Goal: Information Seeking & Learning: Learn about a topic

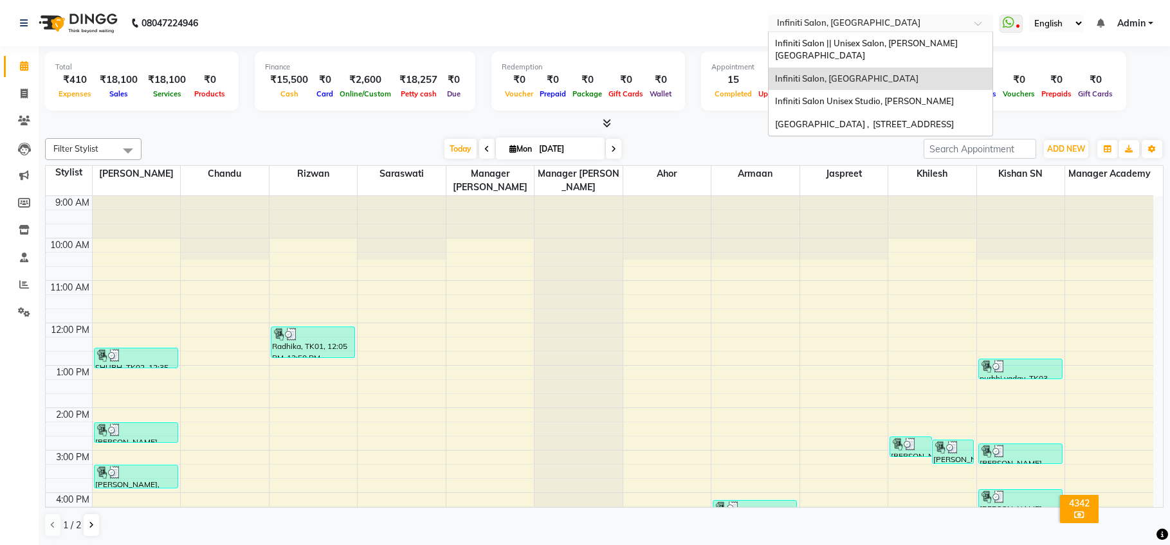
click at [845, 19] on input "text" at bounding box center [867, 24] width 187 height 13
click at [847, 48] on span "Infiniti Salon || Unisex Salon, [PERSON_NAME][GEOGRAPHIC_DATA]" at bounding box center [866, 49] width 183 height 23
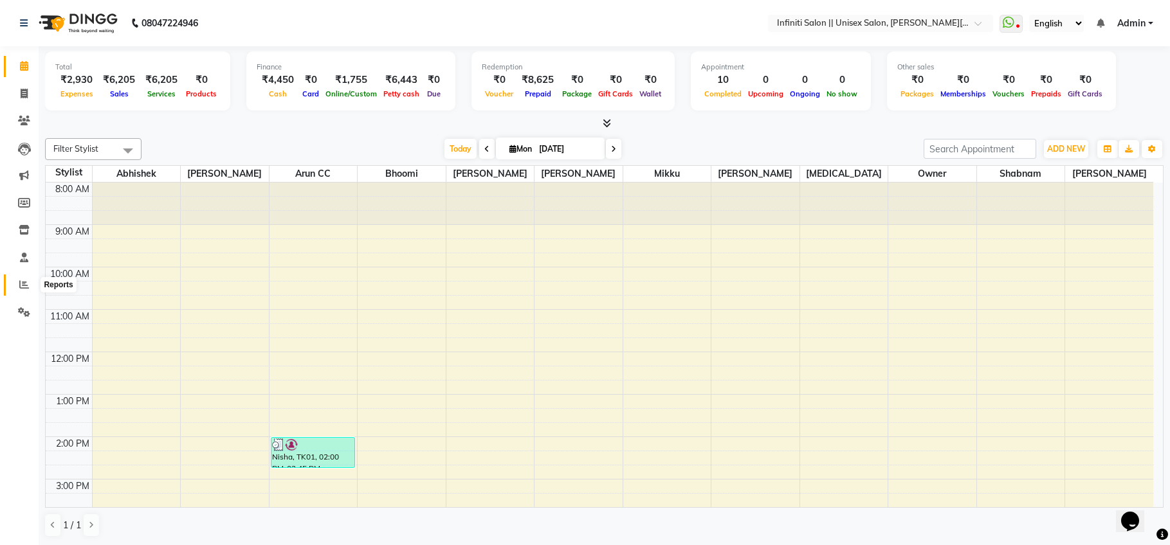
click at [25, 283] on icon at bounding box center [24, 285] width 10 height 10
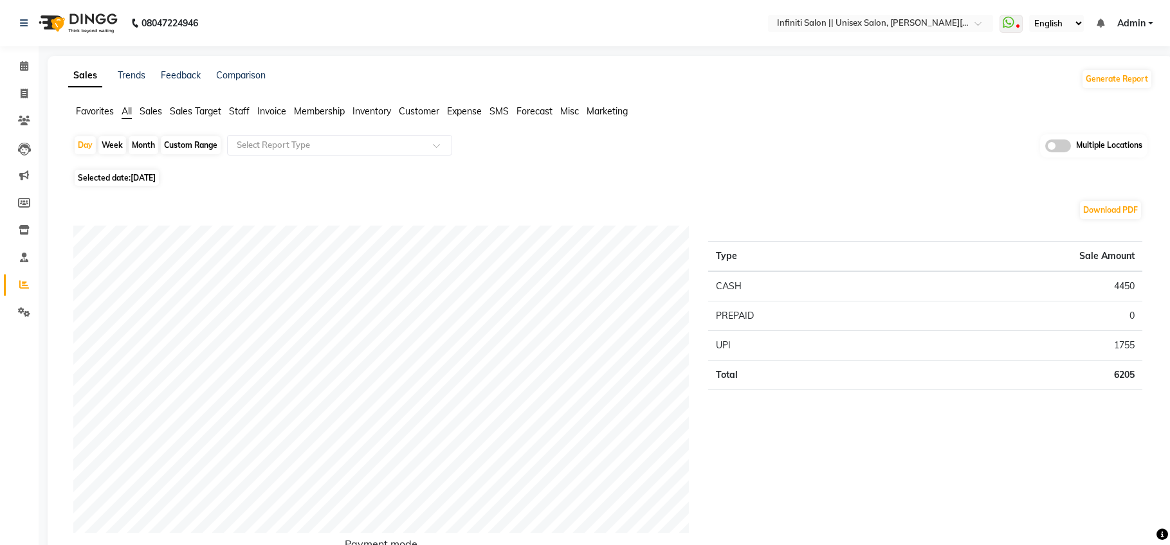
click at [147, 178] on span "[DATE]" at bounding box center [143, 178] width 25 height 10
select select "9"
select select "2025"
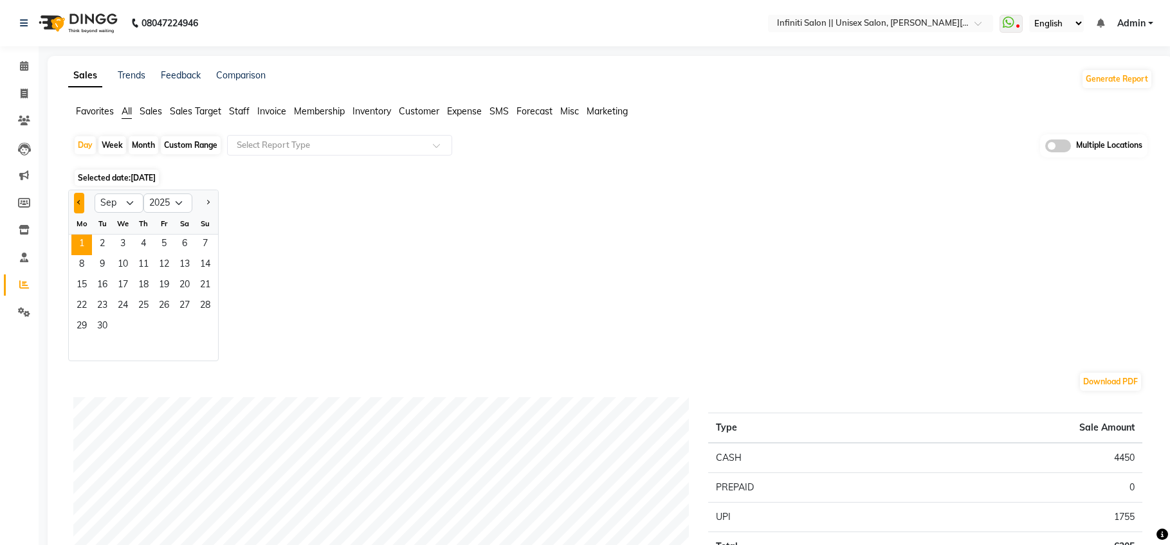
click at [80, 197] on button "Previous month" at bounding box center [79, 203] width 10 height 21
select select "8"
click at [199, 321] on span "31" at bounding box center [205, 327] width 21 height 21
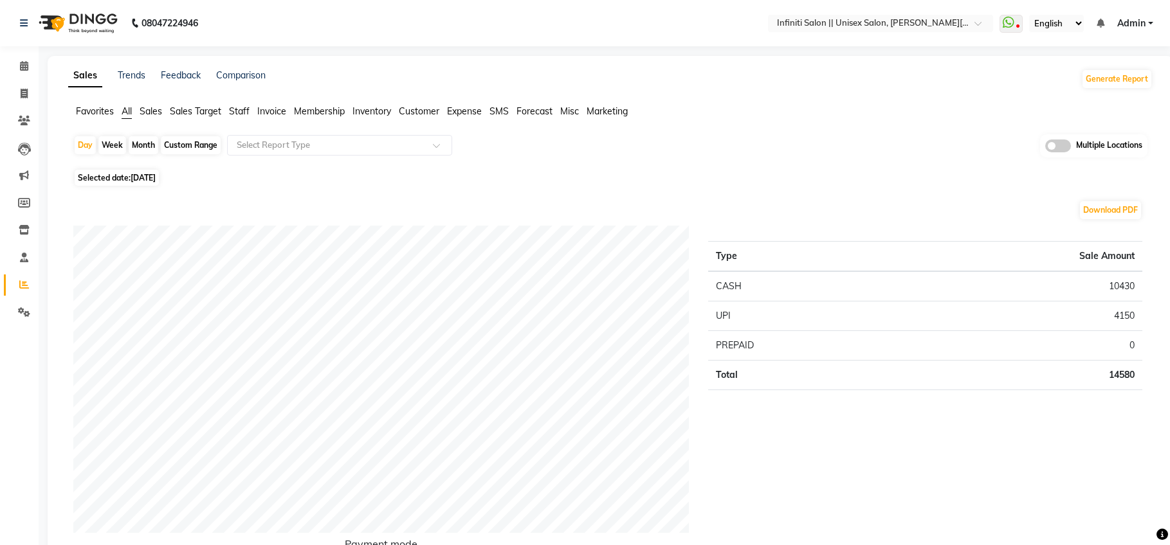
click at [154, 109] on span "Sales" at bounding box center [151, 111] width 23 height 12
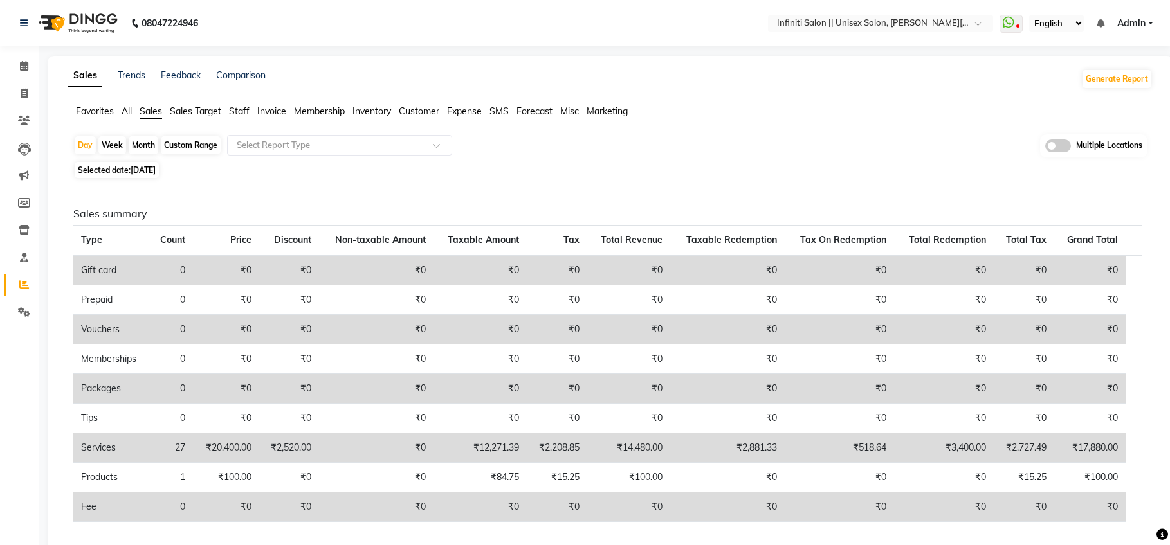
click at [460, 110] on span "Expense" at bounding box center [464, 111] width 35 height 12
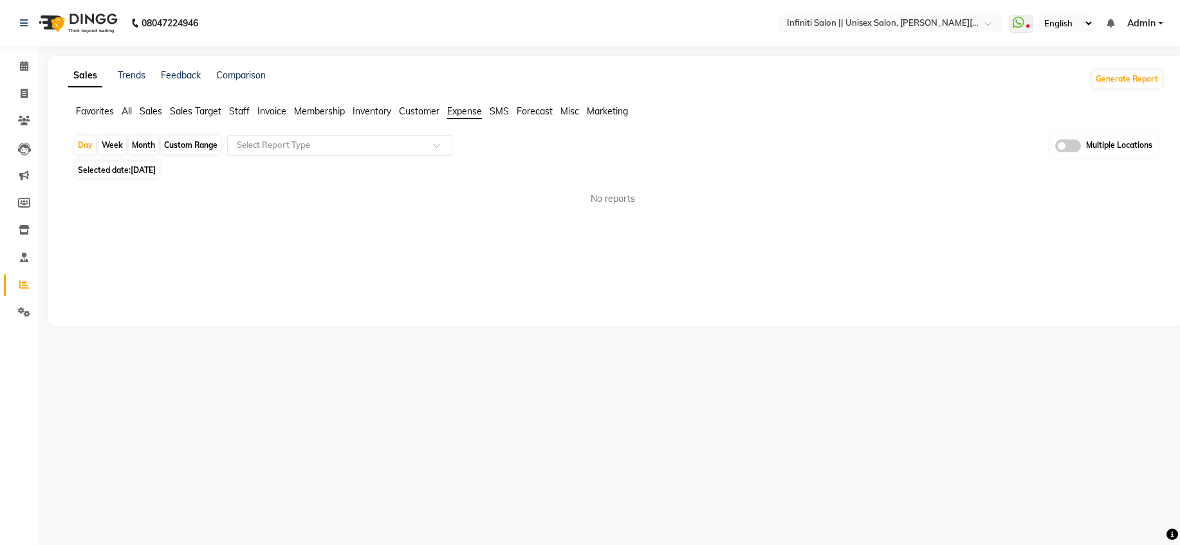
click at [396, 144] on input "text" at bounding box center [326, 145] width 185 height 13
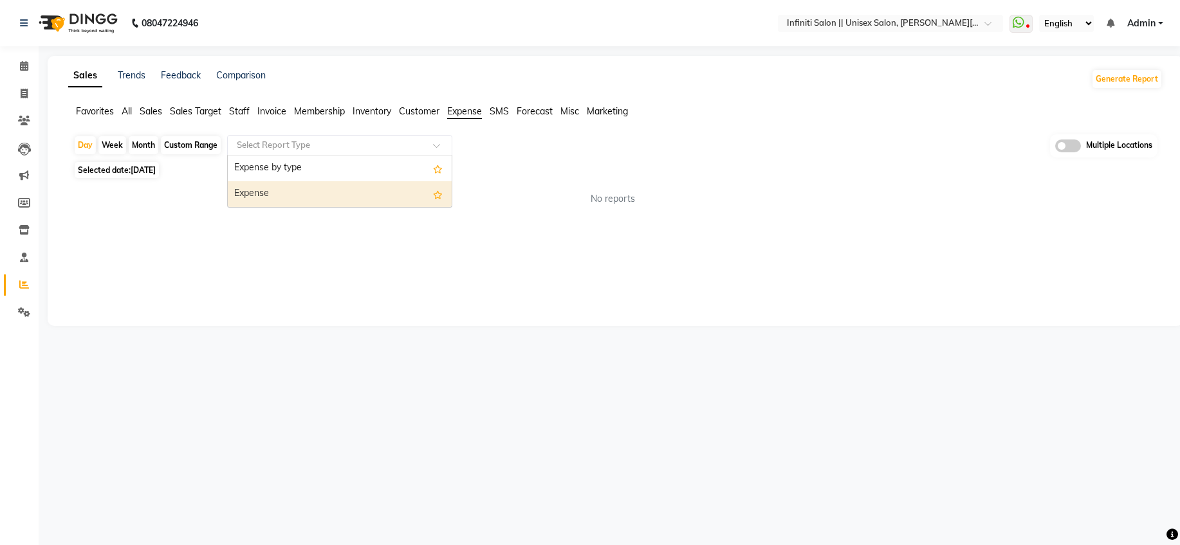
click at [368, 196] on div "Expense" at bounding box center [340, 194] width 224 height 26
select select "full_report"
select select "csv"
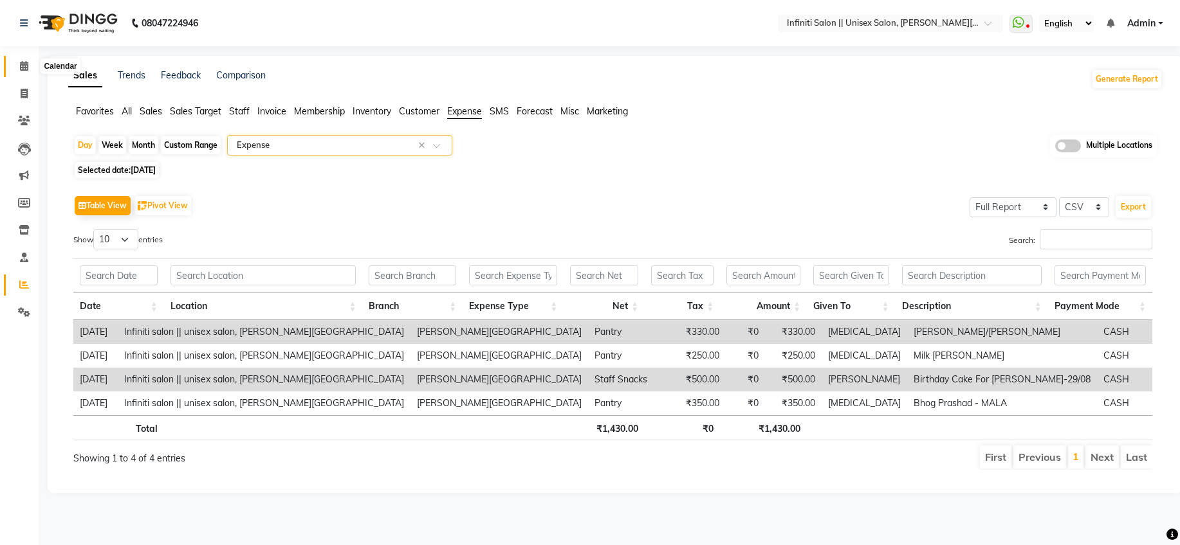
drag, startPoint x: 23, startPoint y: 66, endPoint x: 42, endPoint y: 71, distance: 19.8
click at [23, 66] on icon at bounding box center [24, 66] width 8 height 10
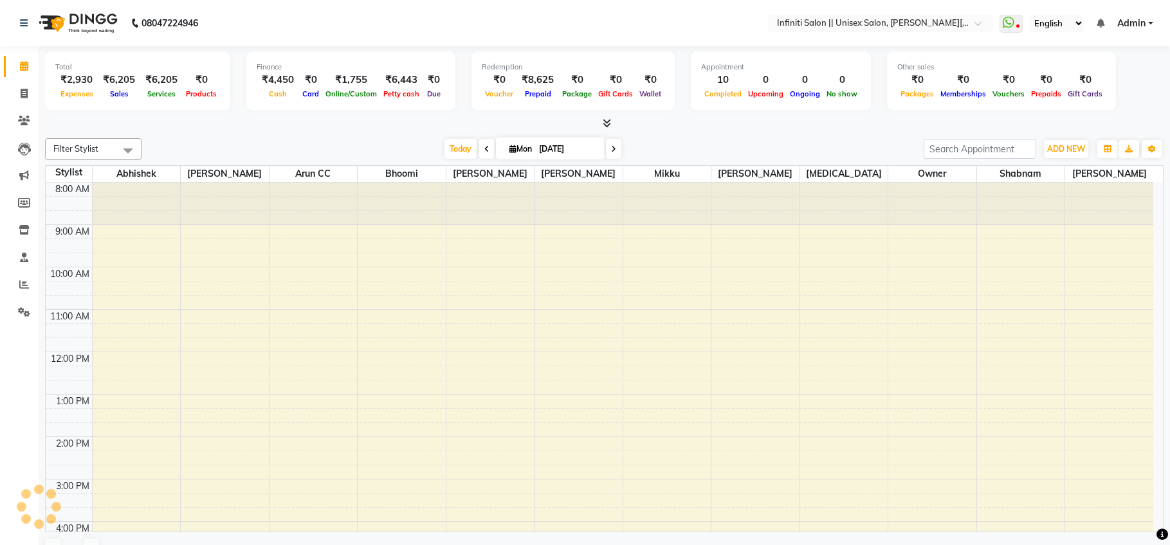
scroll to position [157, 0]
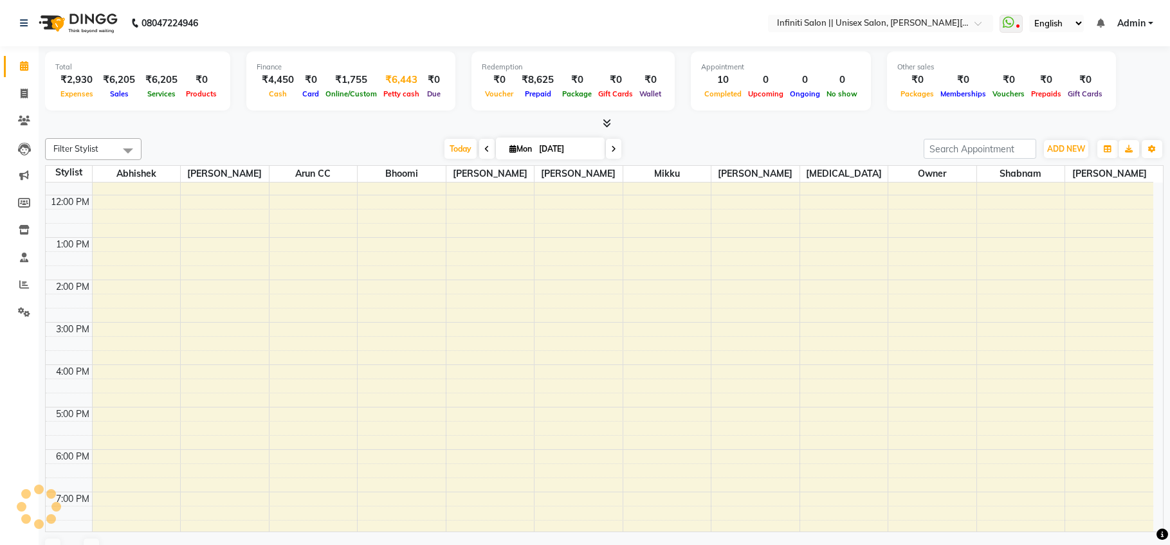
click at [393, 88] on div "Petty cash" at bounding box center [401, 94] width 42 height 14
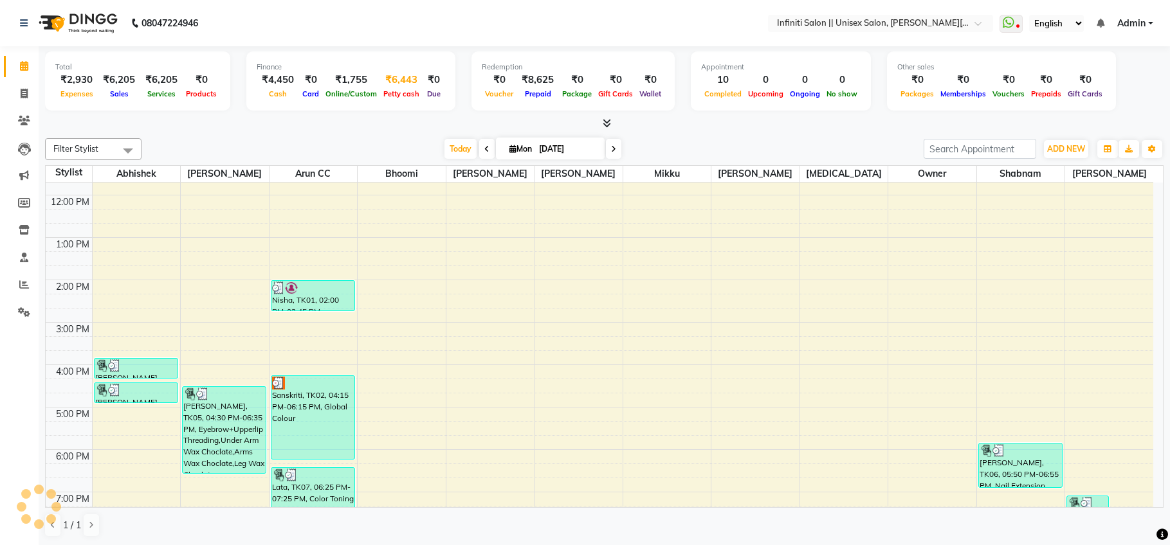
scroll to position [0, 0]
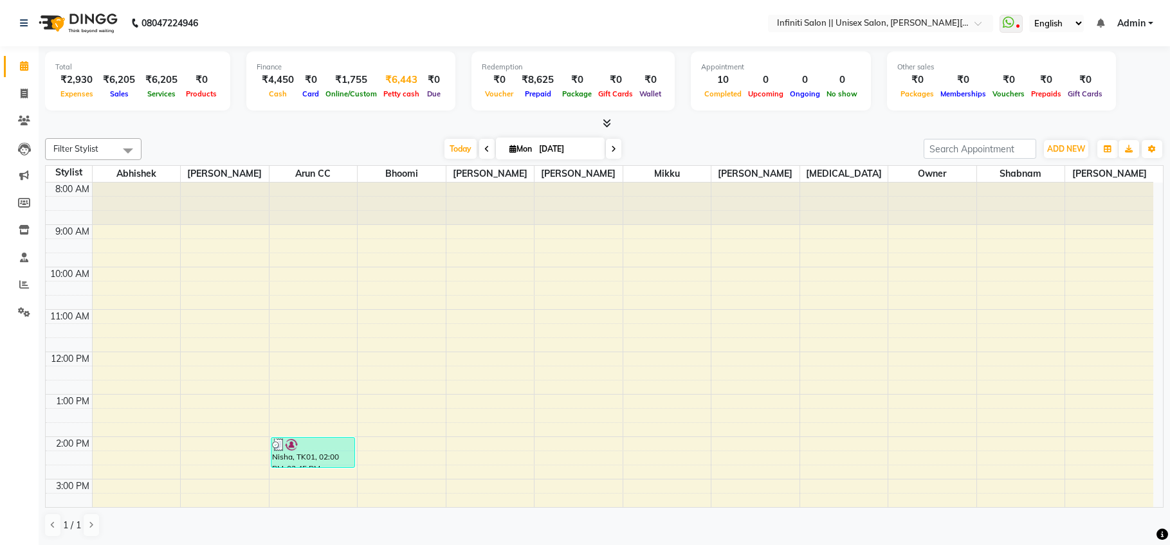
click at [406, 93] on span "Petty cash" at bounding box center [401, 93] width 42 height 9
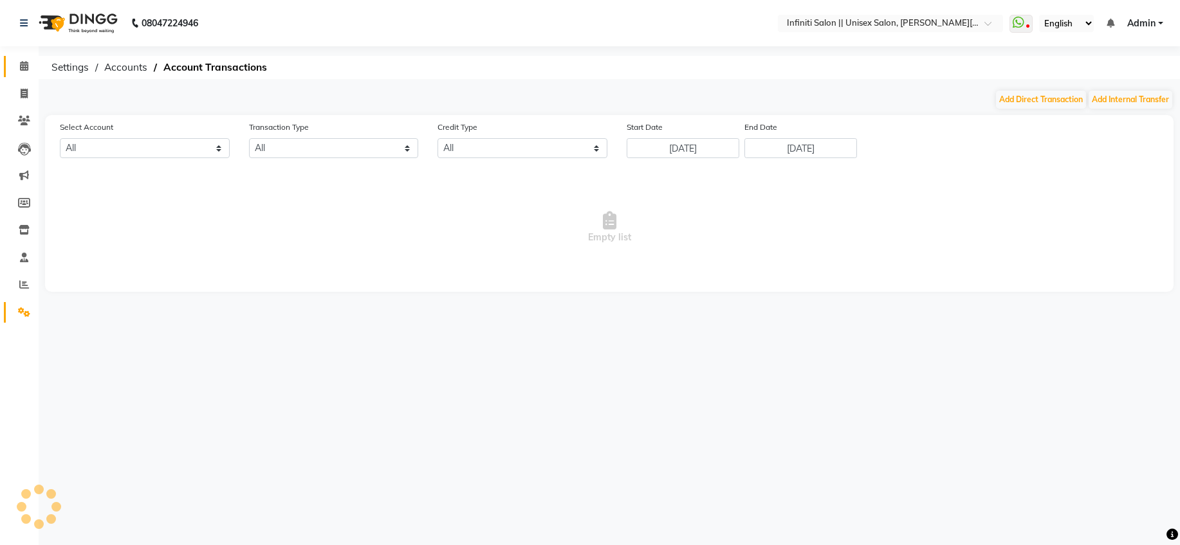
select select "7361"
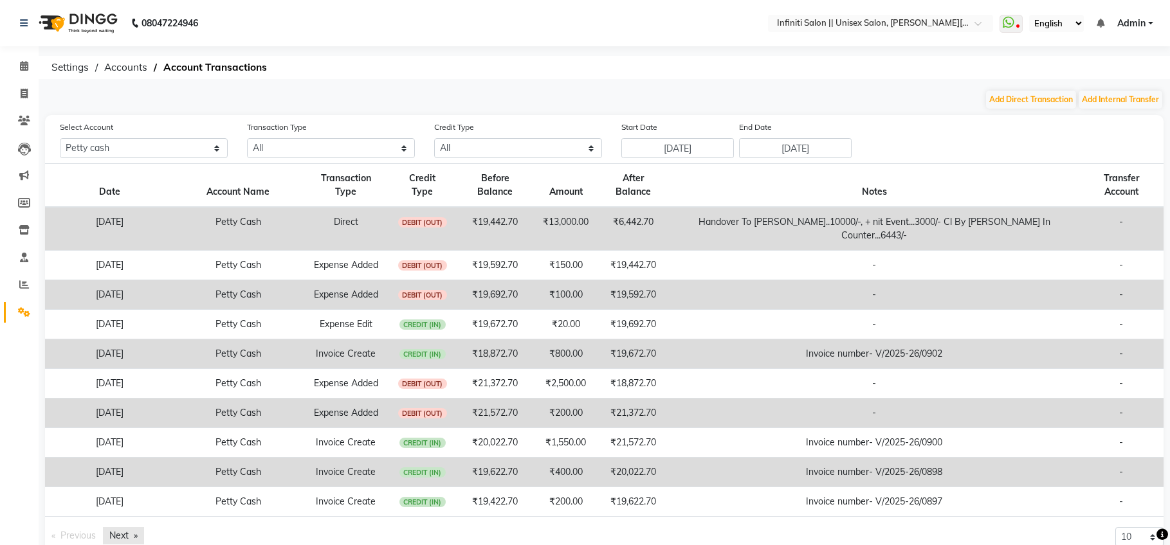
click at [123, 527] on link "Next page" at bounding box center [123, 535] width 41 height 17
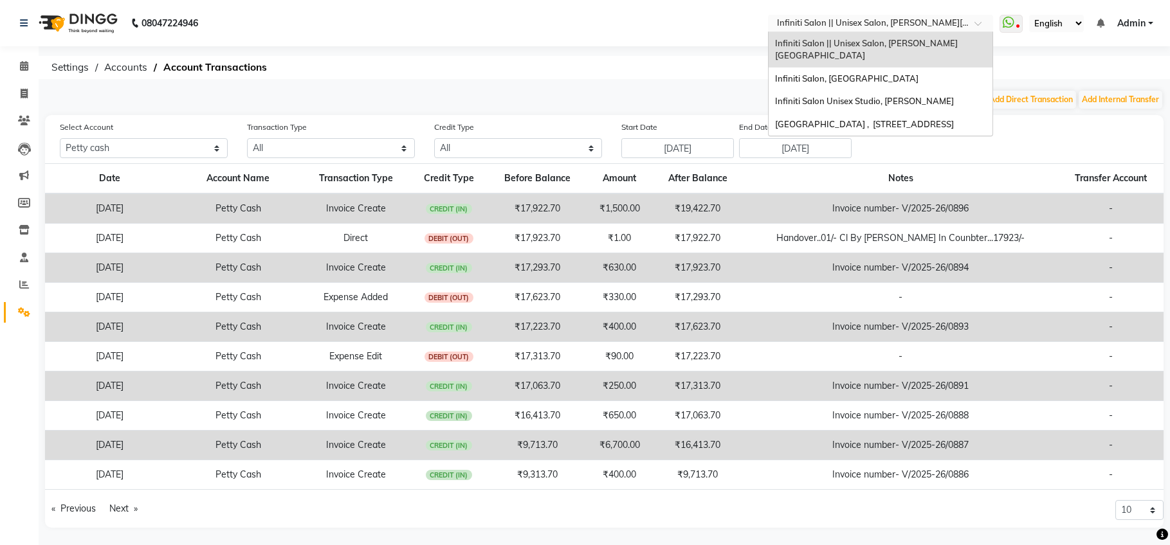
click at [923, 27] on input "text" at bounding box center [867, 24] width 187 height 13
click at [926, 96] on span "Infiniti Salon Unisex Studio, [PERSON_NAME]" at bounding box center [864, 101] width 179 height 10
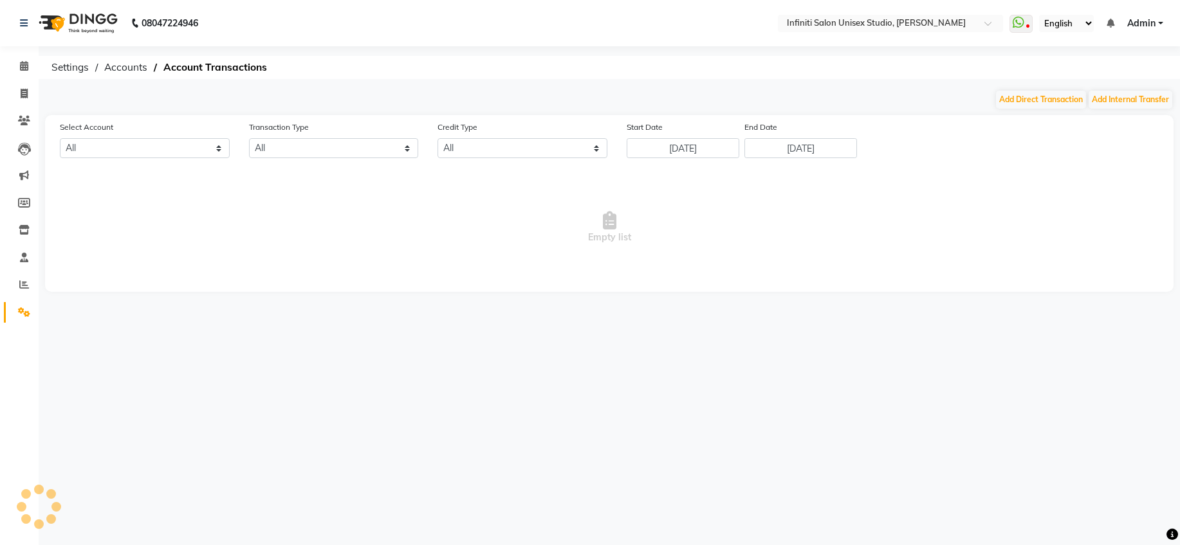
select select "en"
select select "5538"
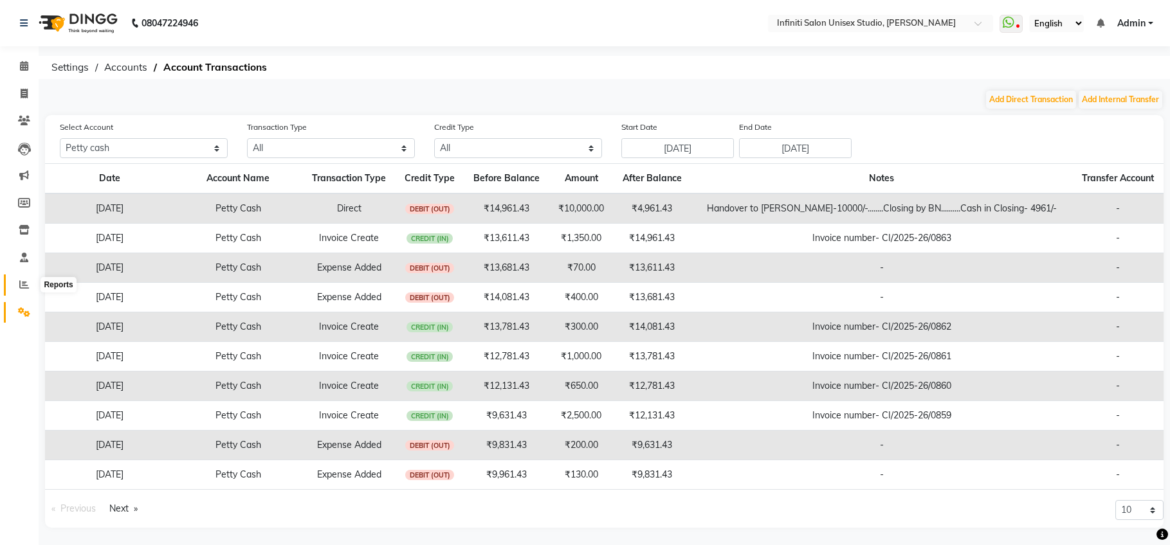
click at [24, 288] on icon at bounding box center [24, 285] width 10 height 10
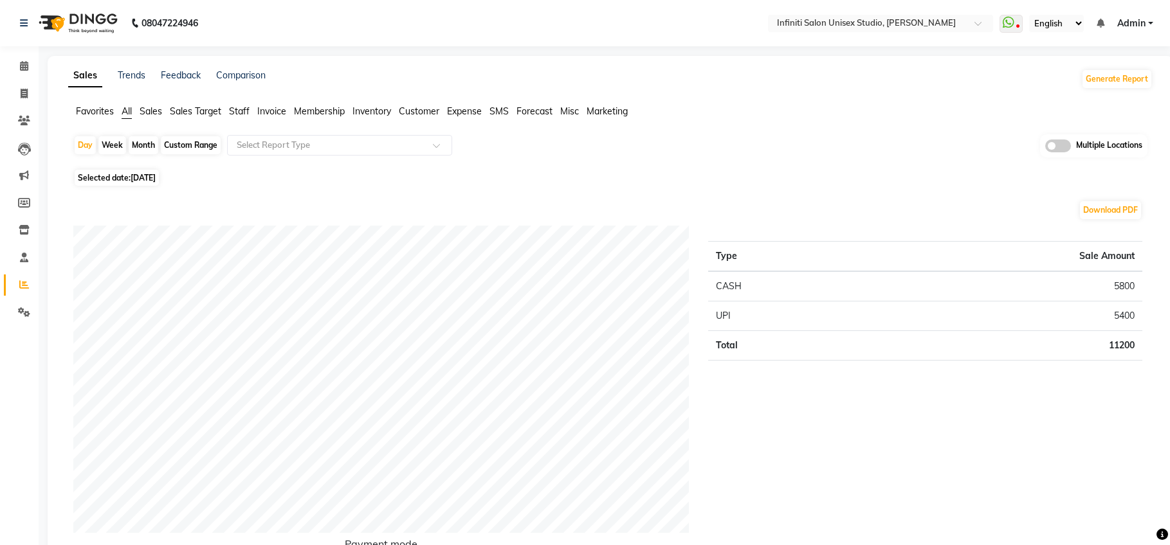
click at [153, 181] on span "[DATE]" at bounding box center [143, 178] width 25 height 10
select select "9"
select select "2025"
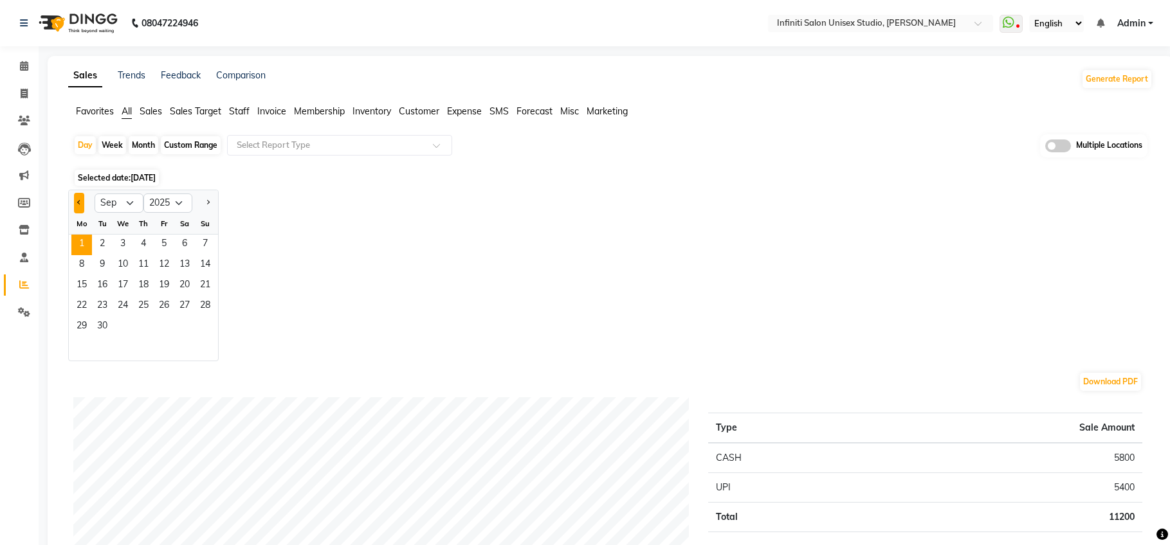
click at [80, 199] on button "Previous month" at bounding box center [79, 203] width 10 height 21
select select "8"
click at [203, 320] on span "31" at bounding box center [205, 327] width 21 height 21
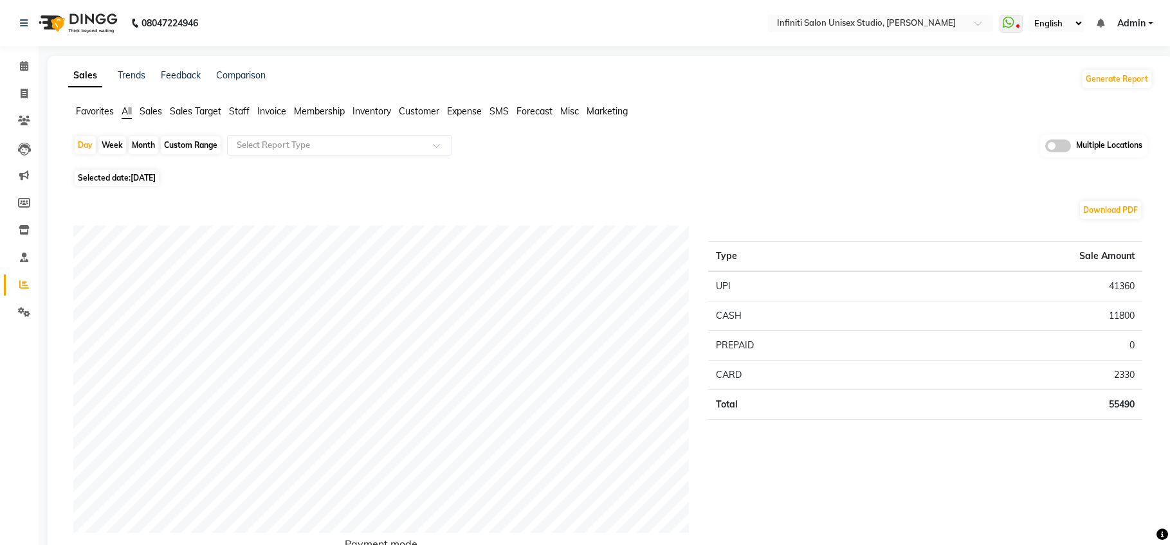
click at [158, 114] on span "Sales" at bounding box center [151, 111] width 23 height 12
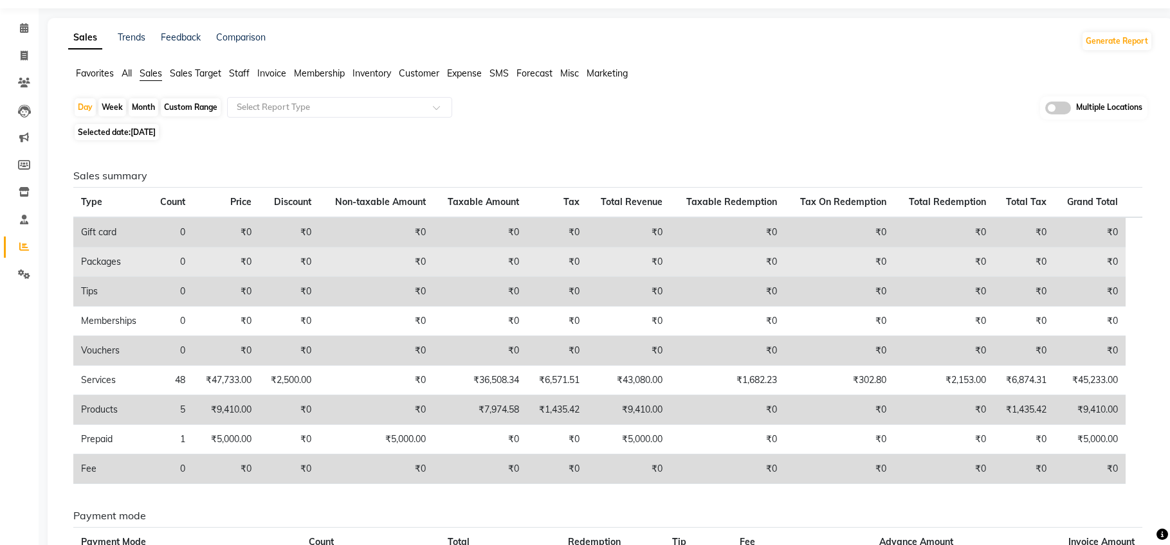
scroll to position [39, 0]
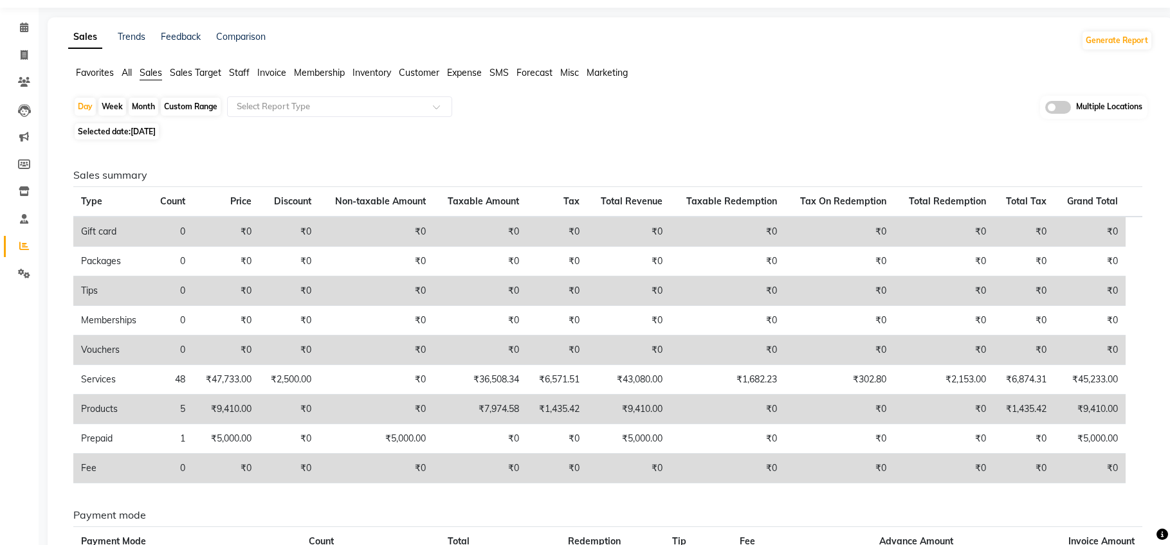
click at [470, 78] on span "Expense" at bounding box center [464, 73] width 35 height 12
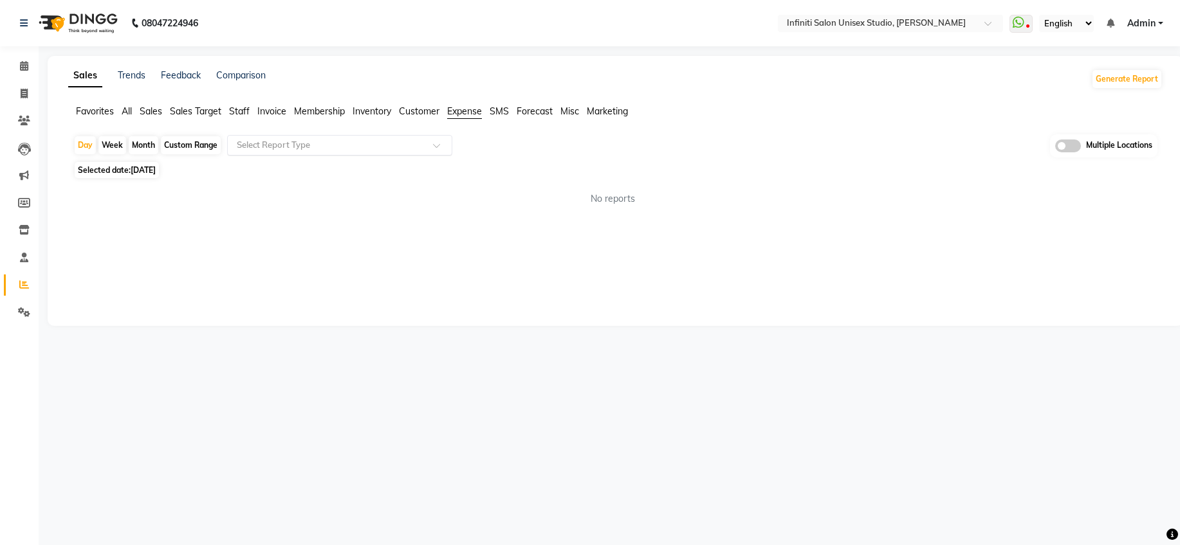
click at [434, 139] on div at bounding box center [340, 145] width 224 height 13
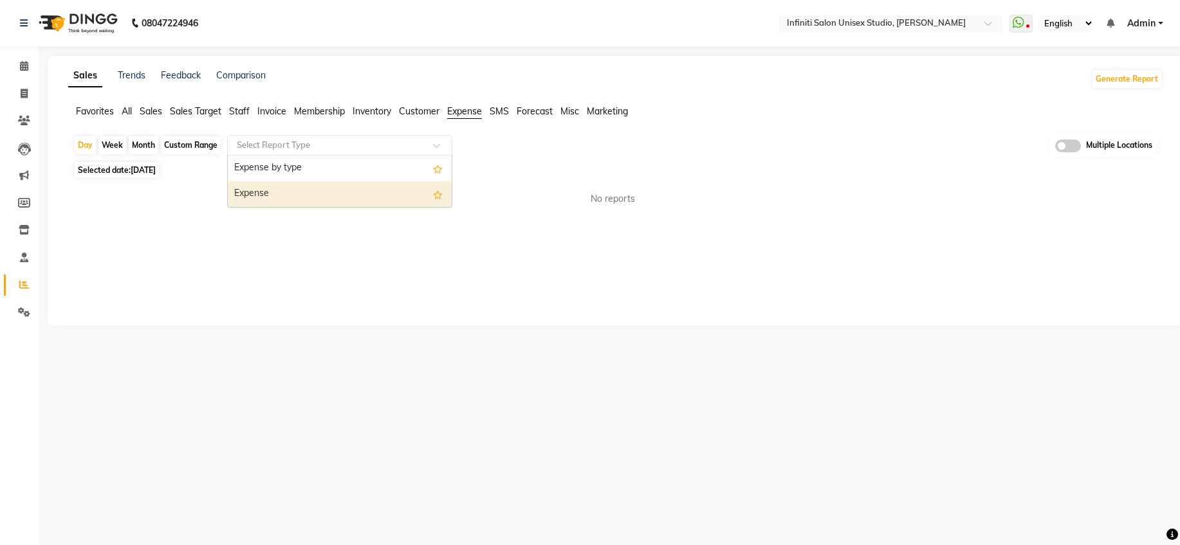
click at [414, 197] on div "Expense" at bounding box center [340, 194] width 224 height 26
select select "full_report"
select select "csv"
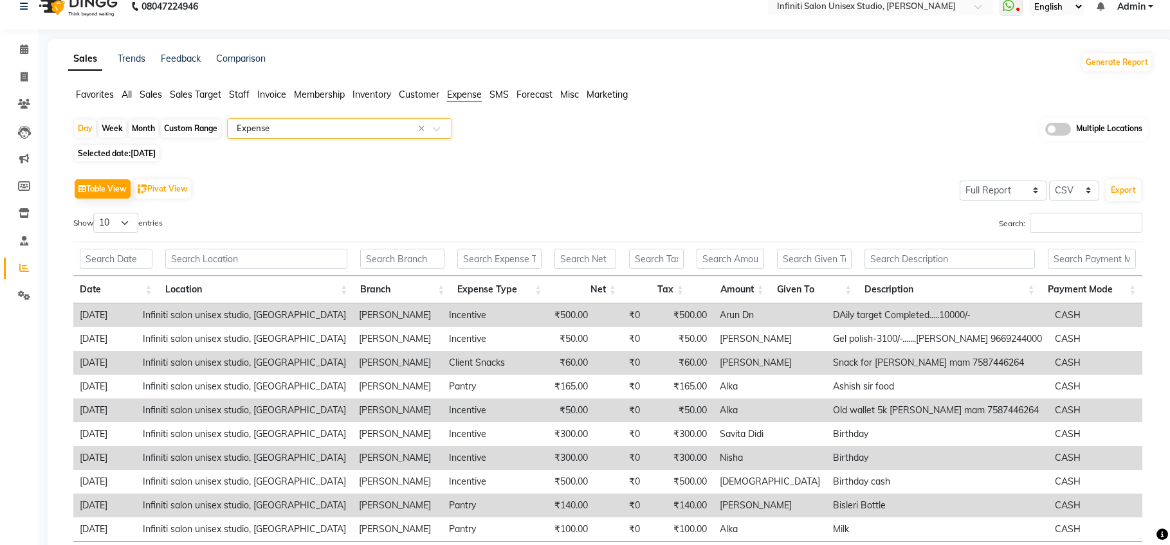
scroll to position [35, 0]
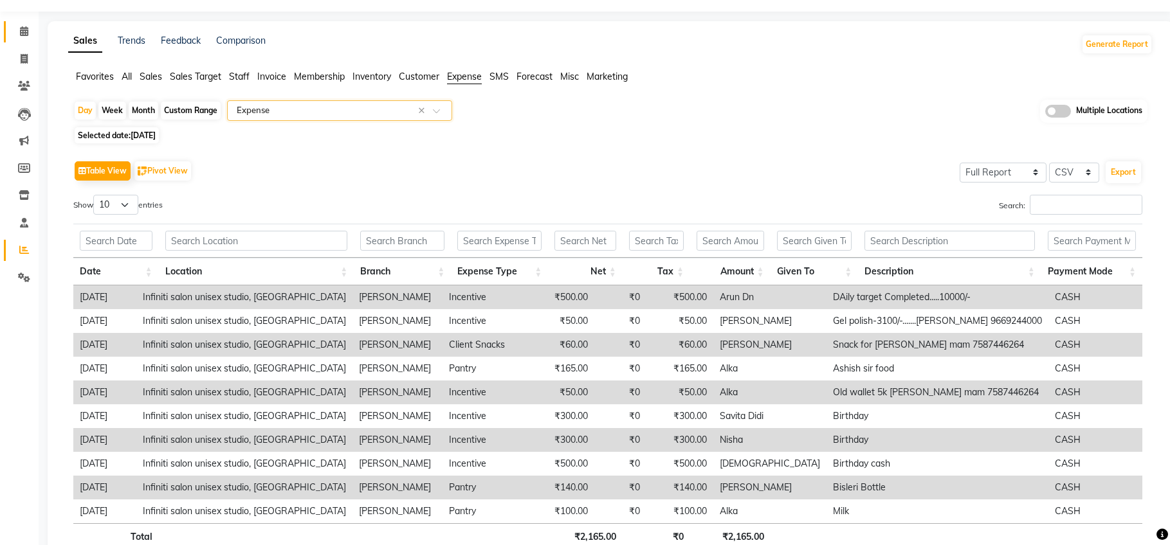
click at [28, 33] on icon at bounding box center [24, 31] width 8 height 10
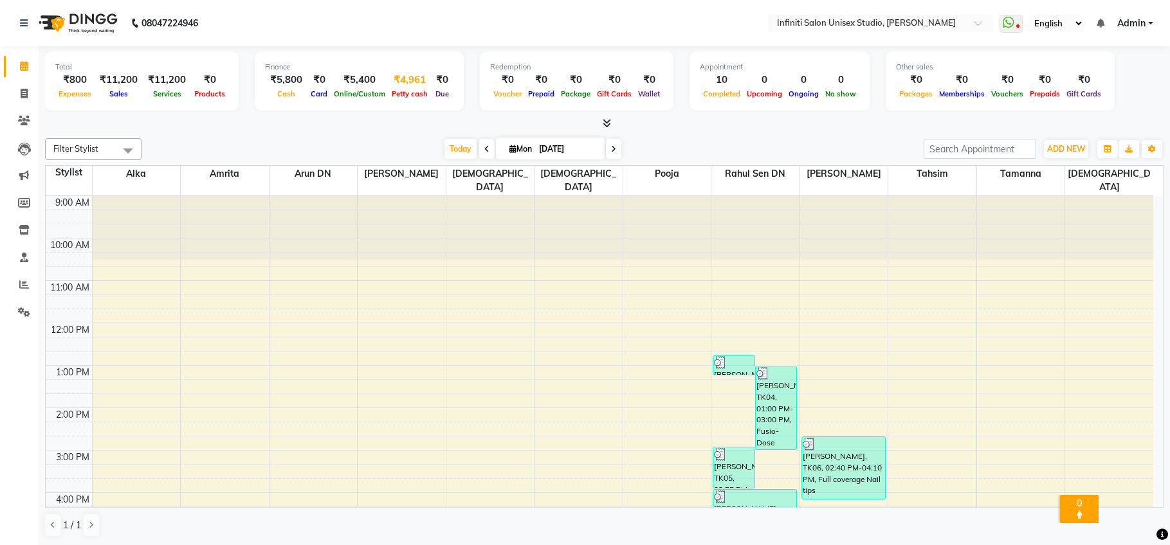
click at [402, 89] on span "Petty cash" at bounding box center [410, 93] width 42 height 9
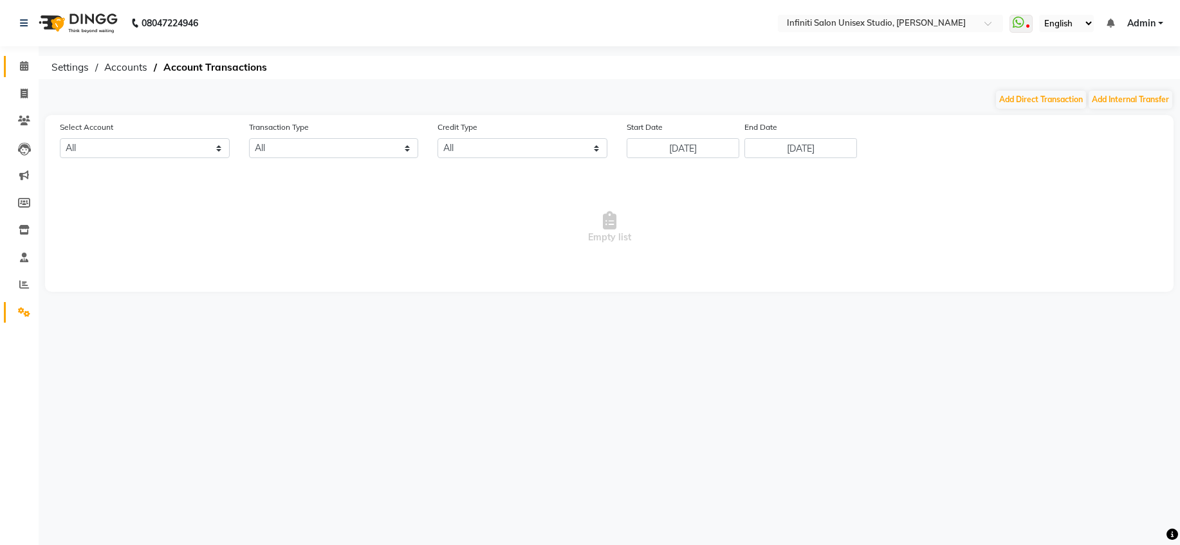
select select "5538"
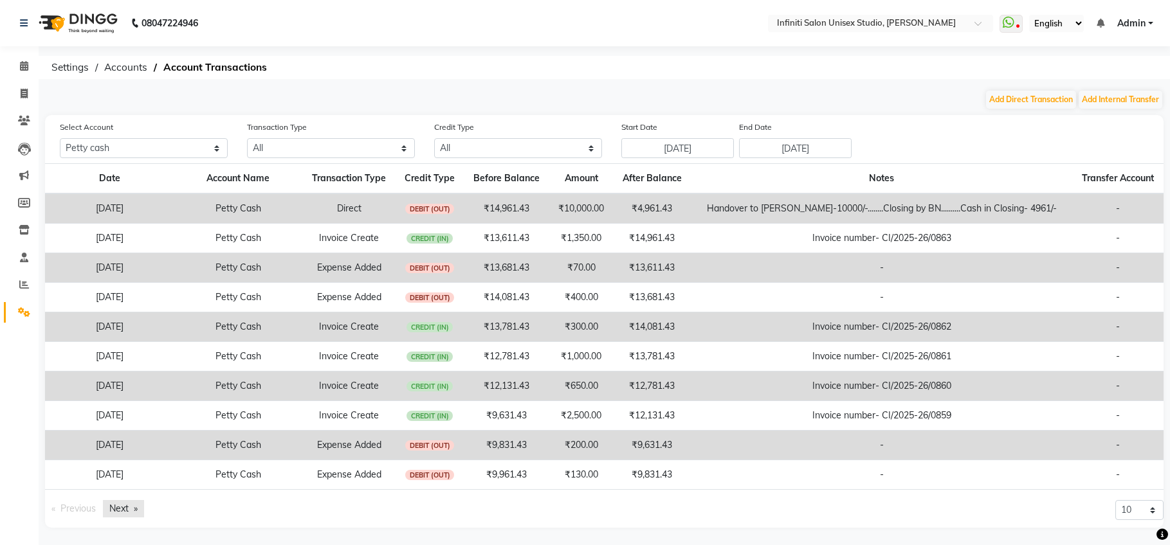
click at [129, 508] on link "Next page" at bounding box center [123, 508] width 41 height 17
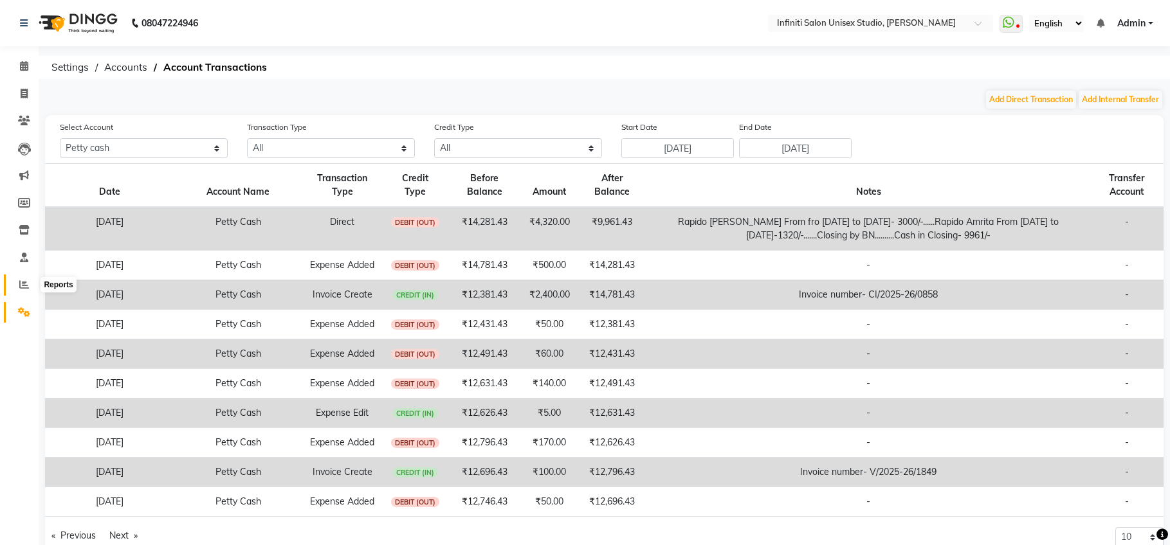
click at [18, 282] on span at bounding box center [24, 285] width 23 height 15
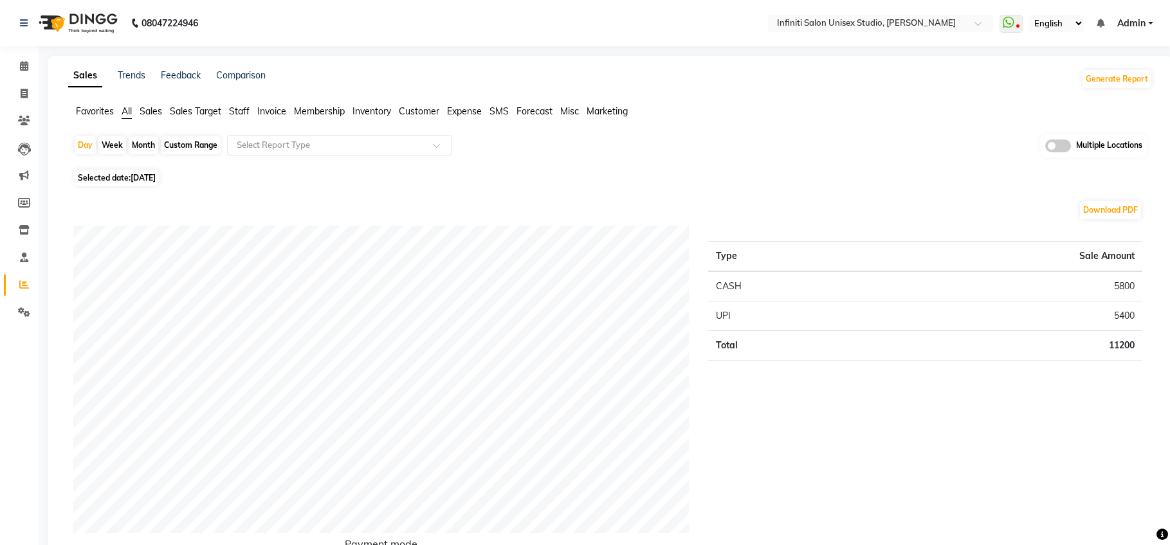
click at [142, 142] on div "Month" at bounding box center [144, 145] width 30 height 18
select select "9"
select select "2025"
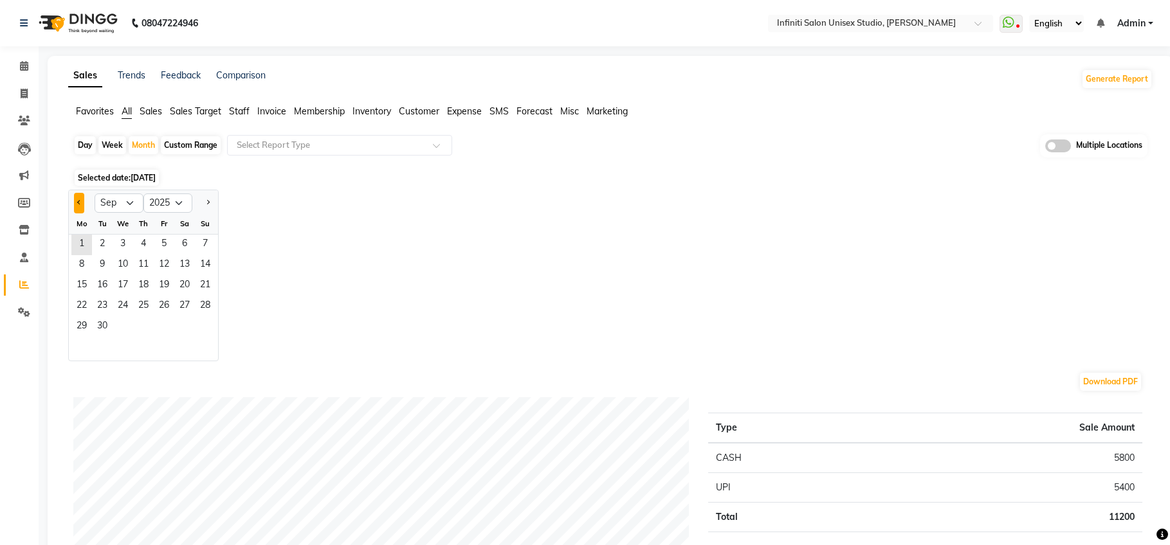
click at [78, 206] on button "Previous month" at bounding box center [79, 203] width 10 height 21
select select "8"
click at [166, 248] on span "1" at bounding box center [164, 245] width 21 height 21
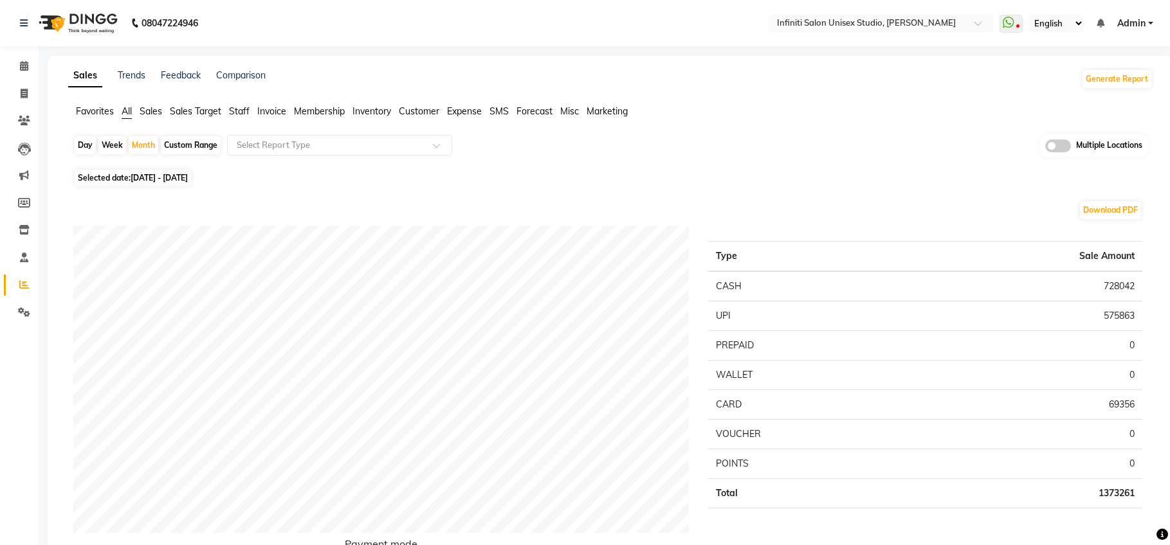
click at [158, 111] on span "Sales" at bounding box center [151, 111] width 23 height 12
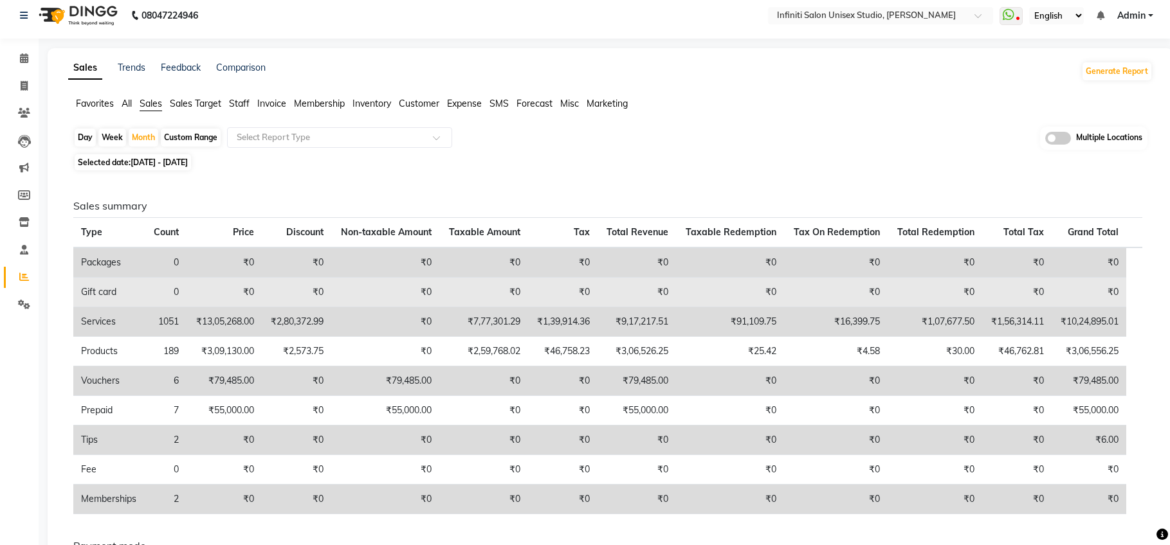
scroll to position [24, 0]
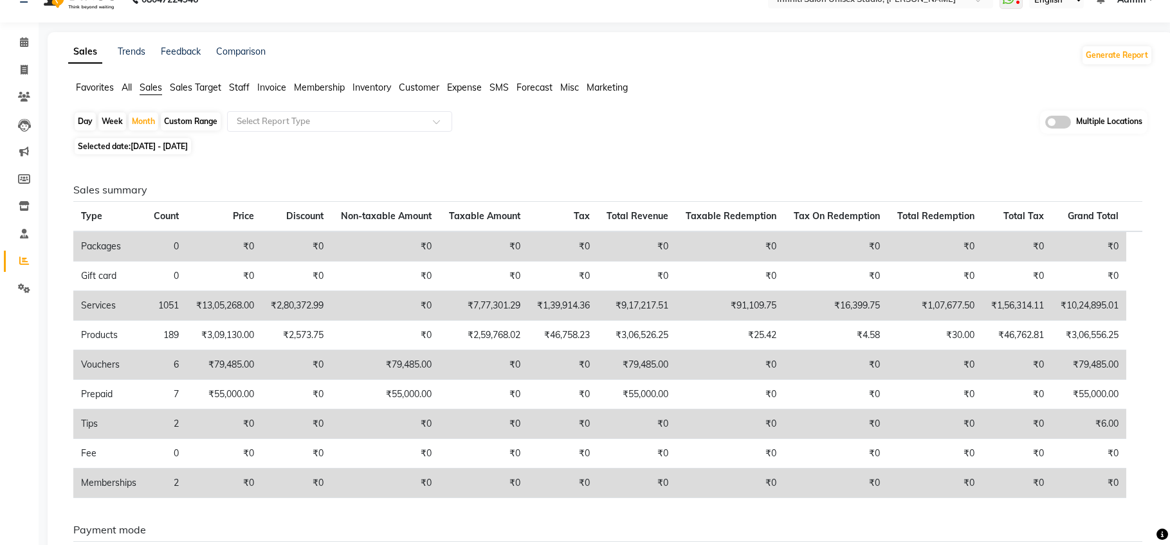
click at [127, 84] on span "All" at bounding box center [127, 88] width 10 height 12
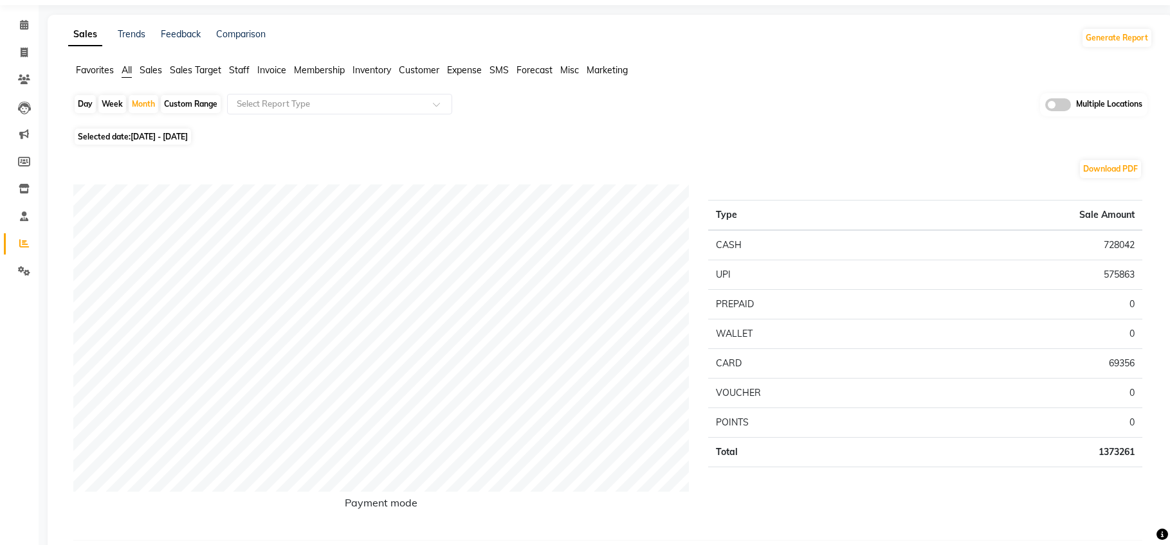
scroll to position [0, 0]
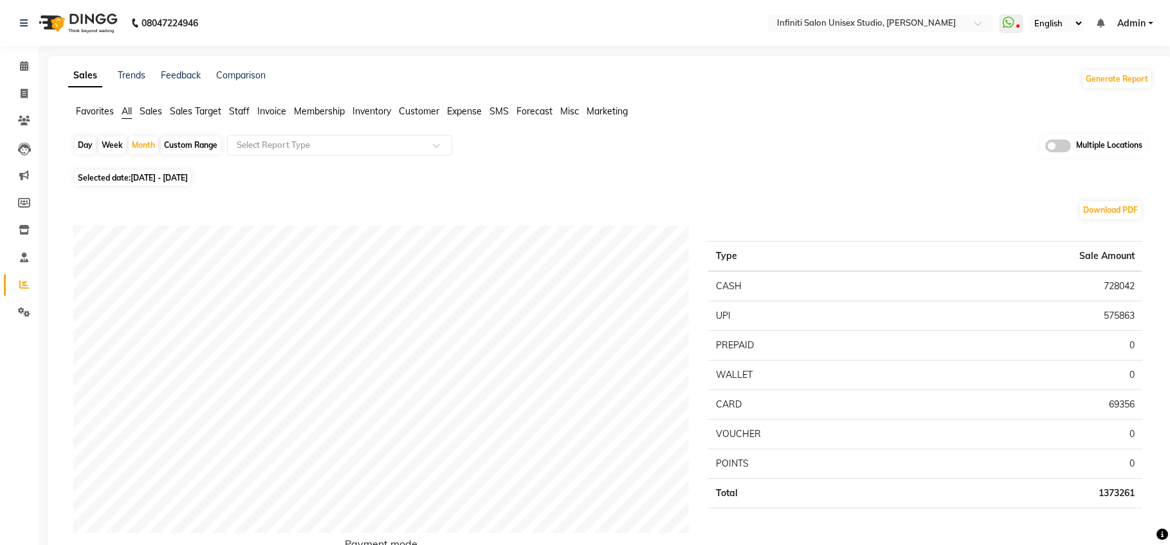
click at [88, 148] on div "Day" at bounding box center [85, 145] width 21 height 18
select select "8"
select select "2025"
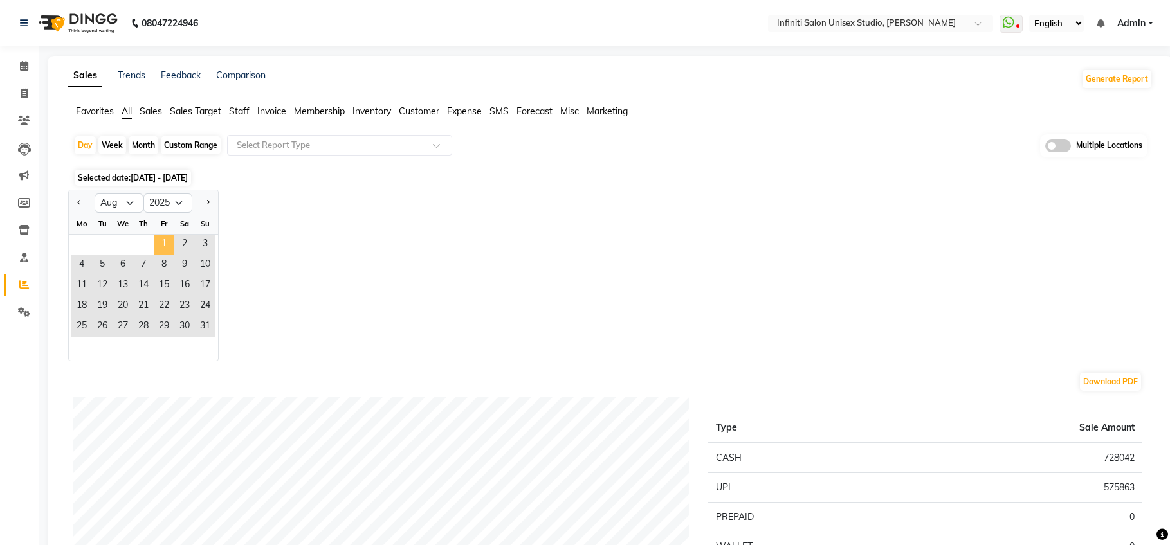
click at [163, 239] on span "1" at bounding box center [164, 245] width 21 height 21
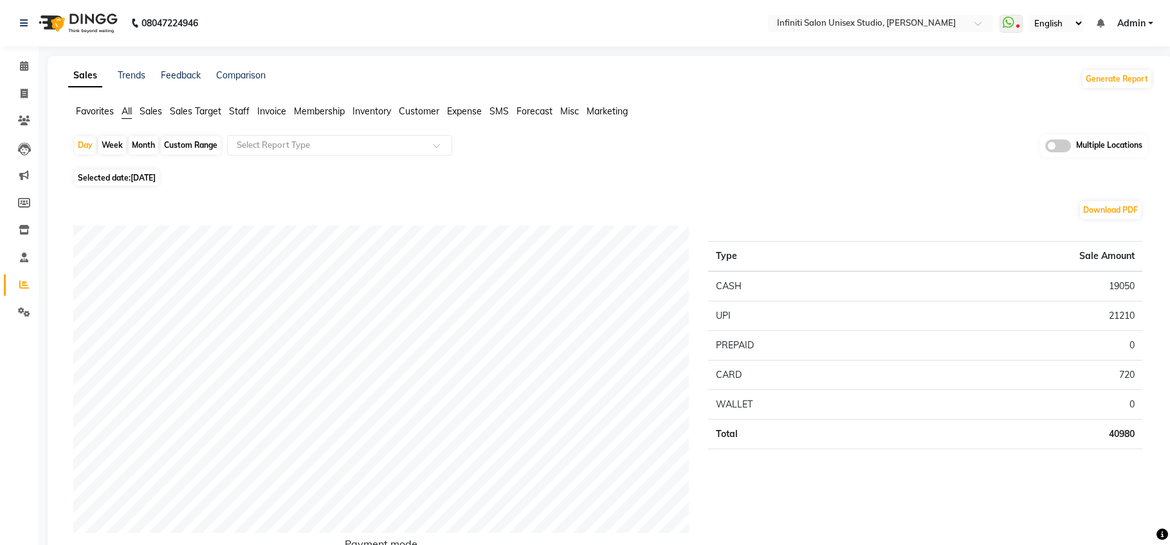
click at [154, 178] on span "01-08-2025" at bounding box center [143, 178] width 25 height 10
select select "8"
select select "2025"
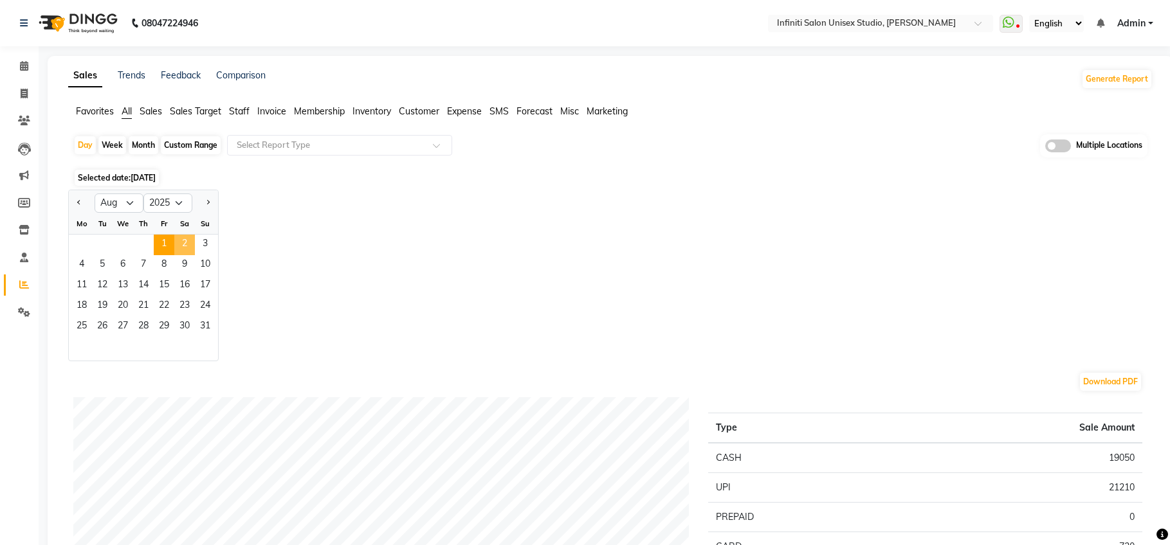
click at [183, 240] on span "2" at bounding box center [184, 245] width 21 height 21
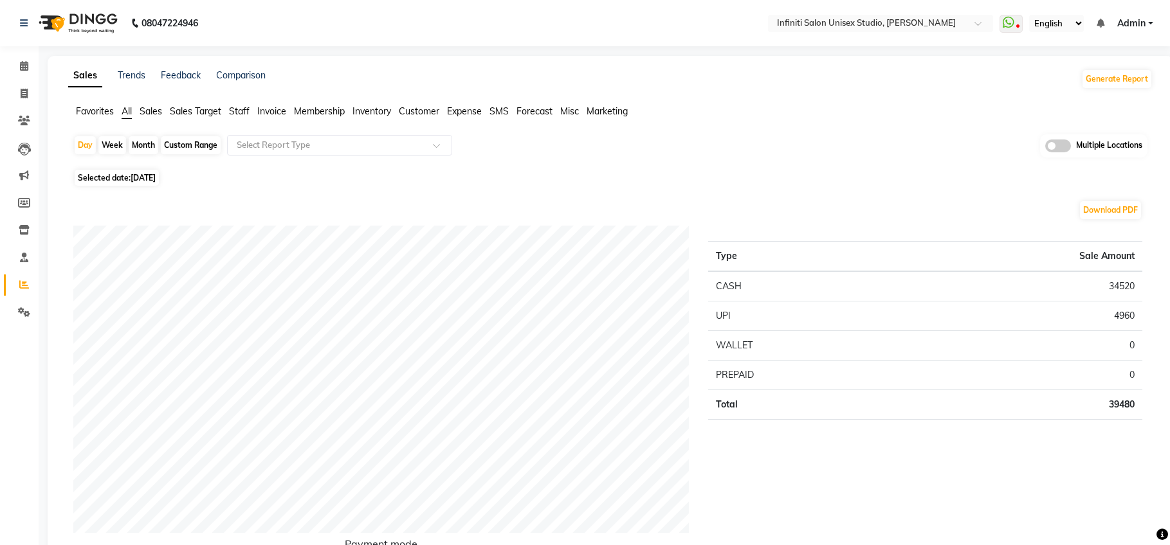
click at [156, 179] on span "02-08-2025" at bounding box center [143, 178] width 25 height 10
select select "8"
select select "2025"
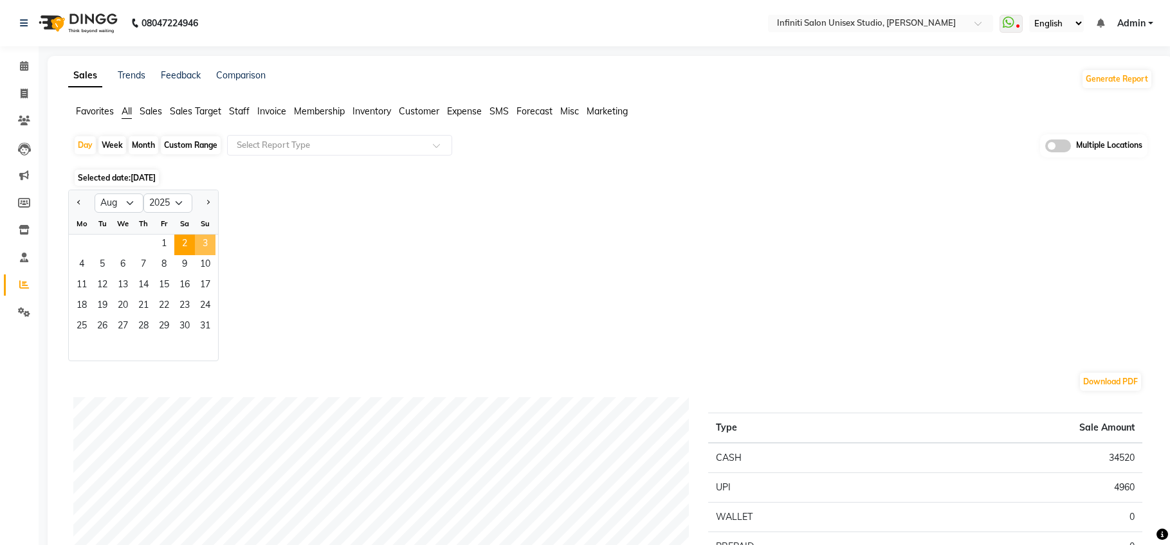
click at [203, 242] on span "3" at bounding box center [205, 245] width 21 height 21
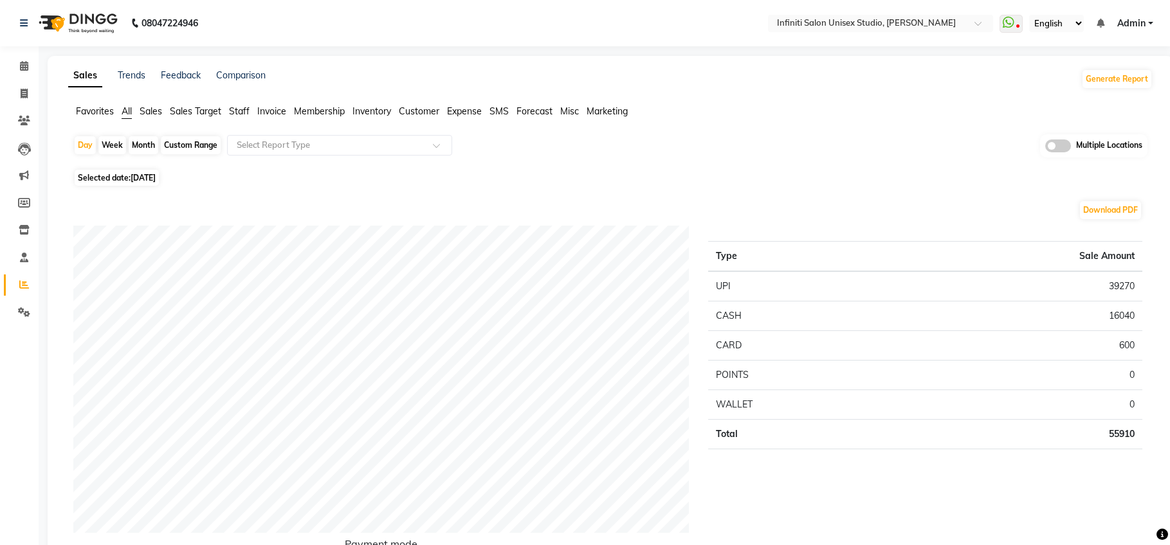
click at [143, 176] on span "03-08-2025" at bounding box center [143, 178] width 25 height 10
select select "8"
select select "2025"
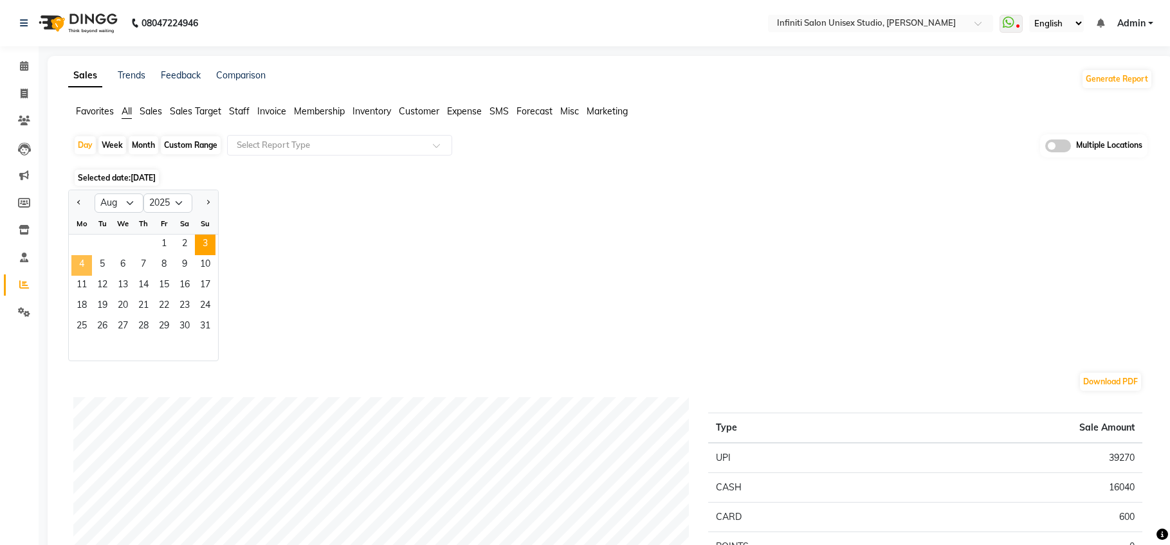
click at [82, 267] on span "4" at bounding box center [81, 265] width 21 height 21
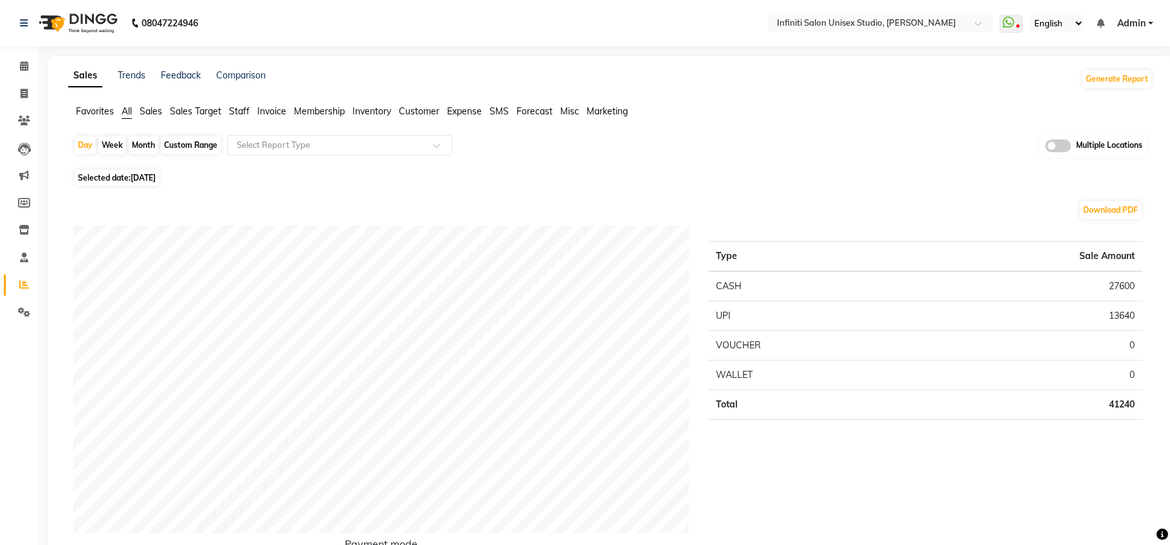
click at [133, 183] on span "Selected date: 04-08-2025" at bounding box center [117, 178] width 84 height 16
select select "8"
select select "2025"
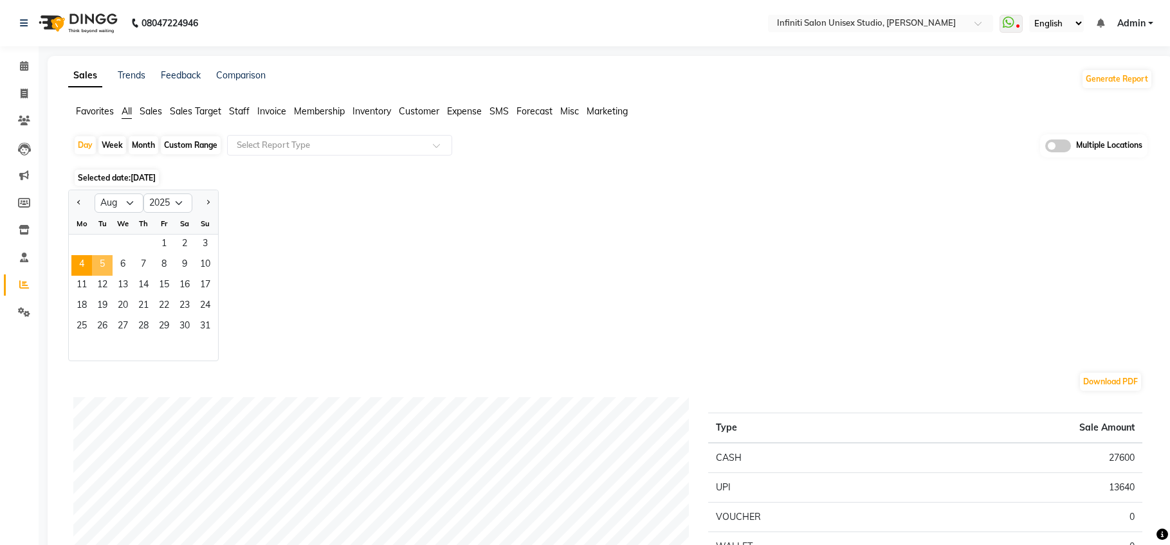
click at [105, 262] on span "5" at bounding box center [102, 265] width 21 height 21
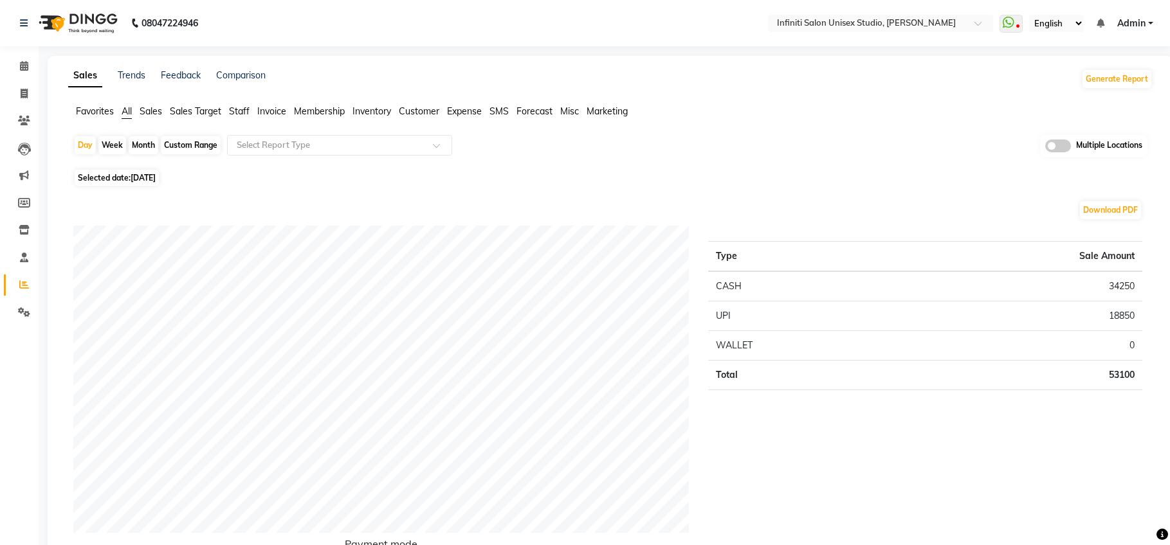
click at [136, 179] on span "05-08-2025" at bounding box center [143, 178] width 25 height 10
select select "8"
select select "2025"
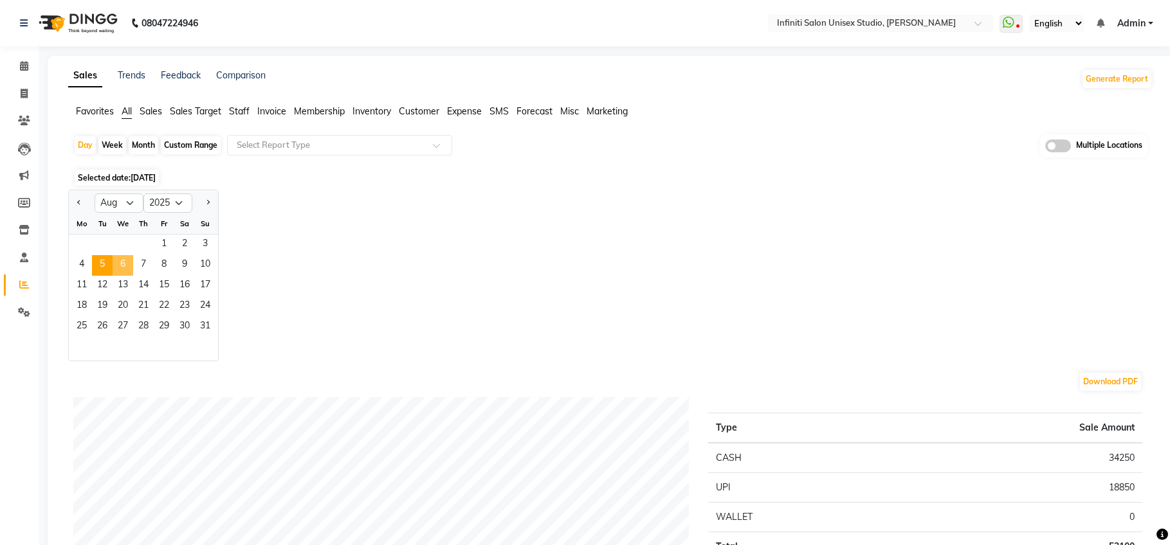
click at [125, 264] on span "6" at bounding box center [123, 265] width 21 height 21
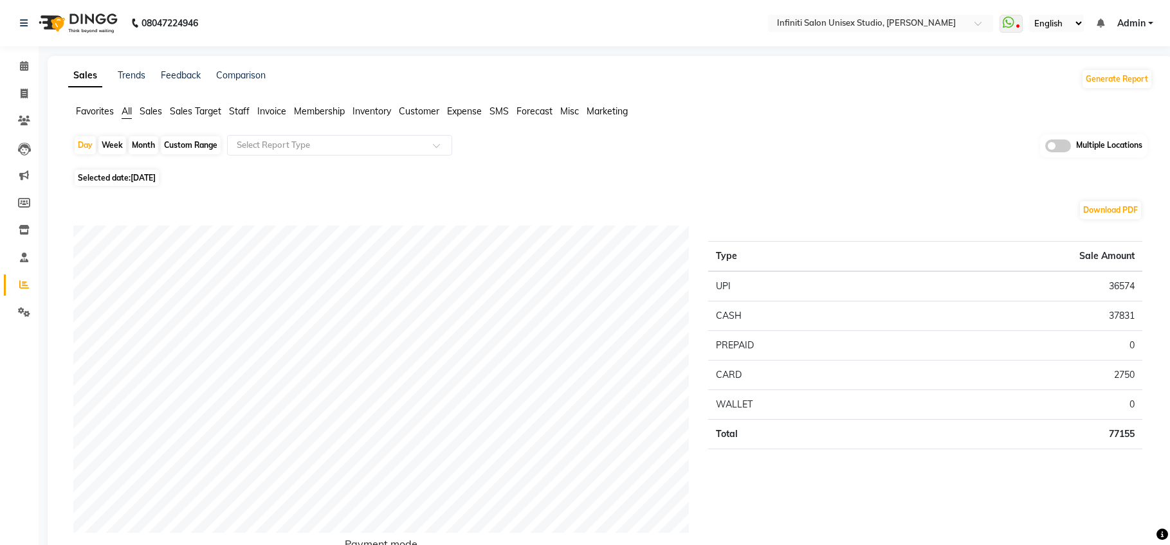
click at [156, 179] on span "06-08-2025" at bounding box center [143, 178] width 25 height 10
select select "8"
select select "2025"
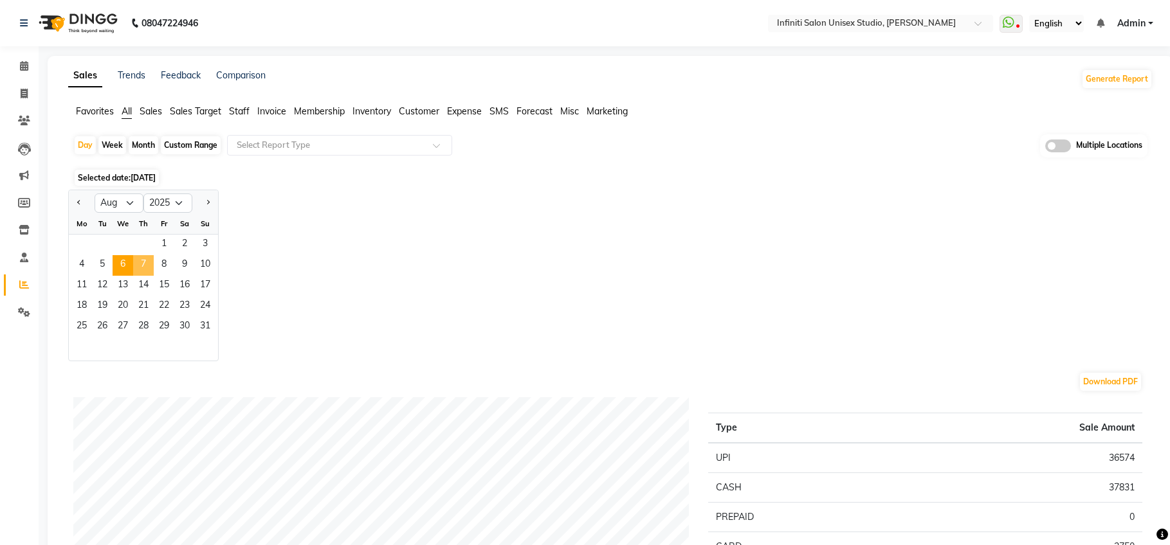
click at [145, 267] on span "7" at bounding box center [143, 265] width 21 height 21
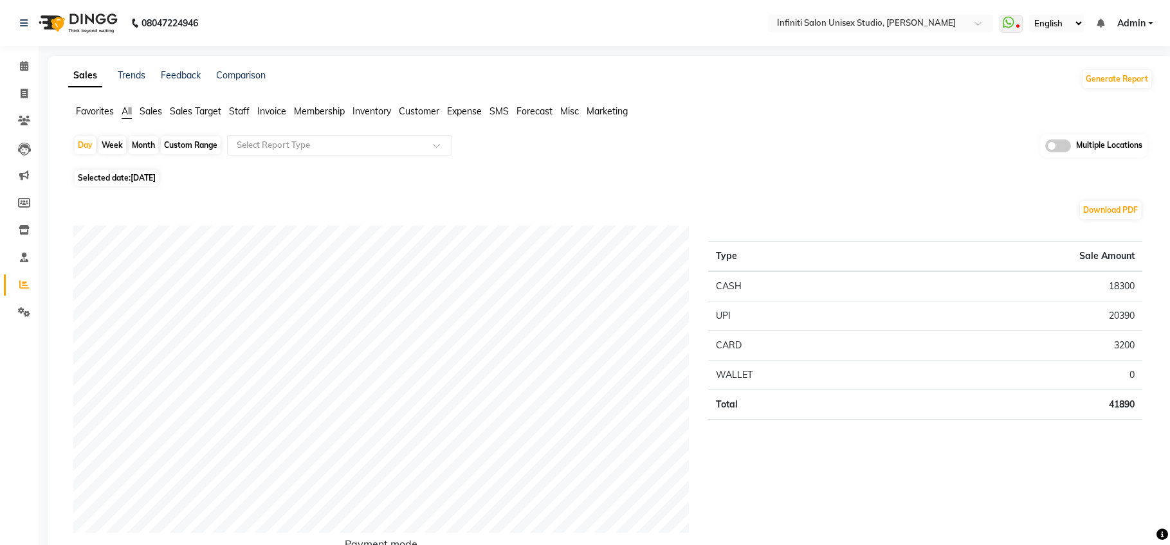
click at [156, 181] on span "07-08-2025" at bounding box center [143, 178] width 25 height 10
select select "8"
select select "2025"
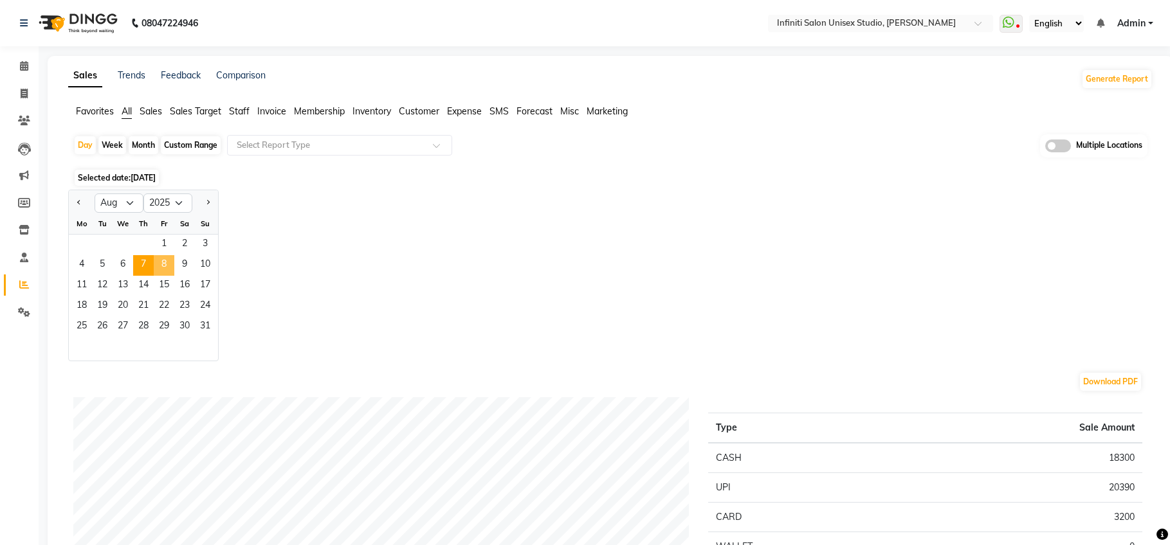
click at [165, 264] on span "8" at bounding box center [164, 265] width 21 height 21
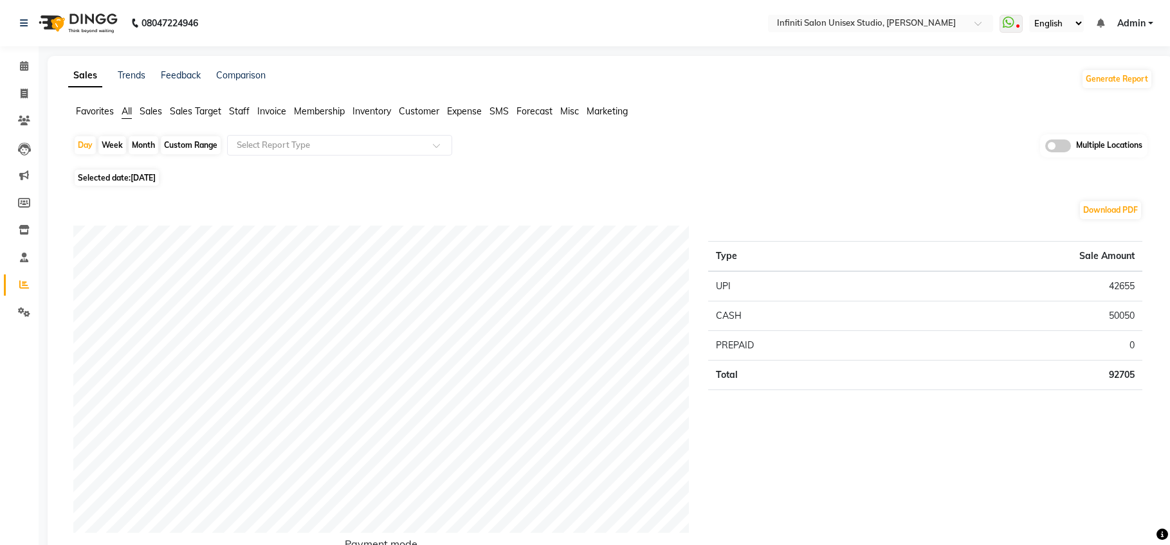
click at [156, 176] on span "08-08-2025" at bounding box center [143, 178] width 25 height 10
select select "8"
select select "2025"
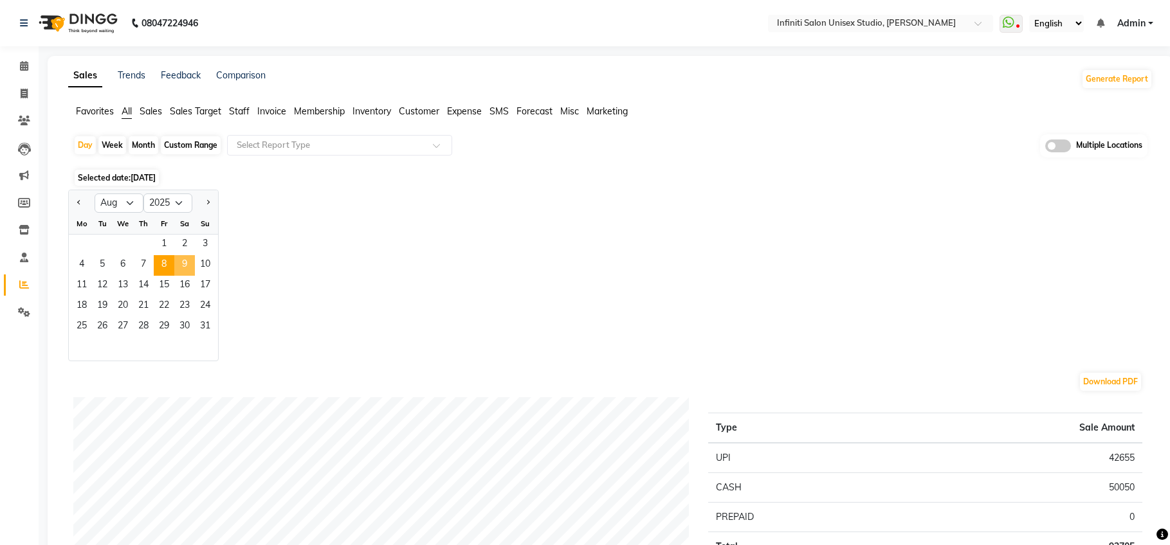
click at [184, 261] on span "9" at bounding box center [184, 265] width 21 height 21
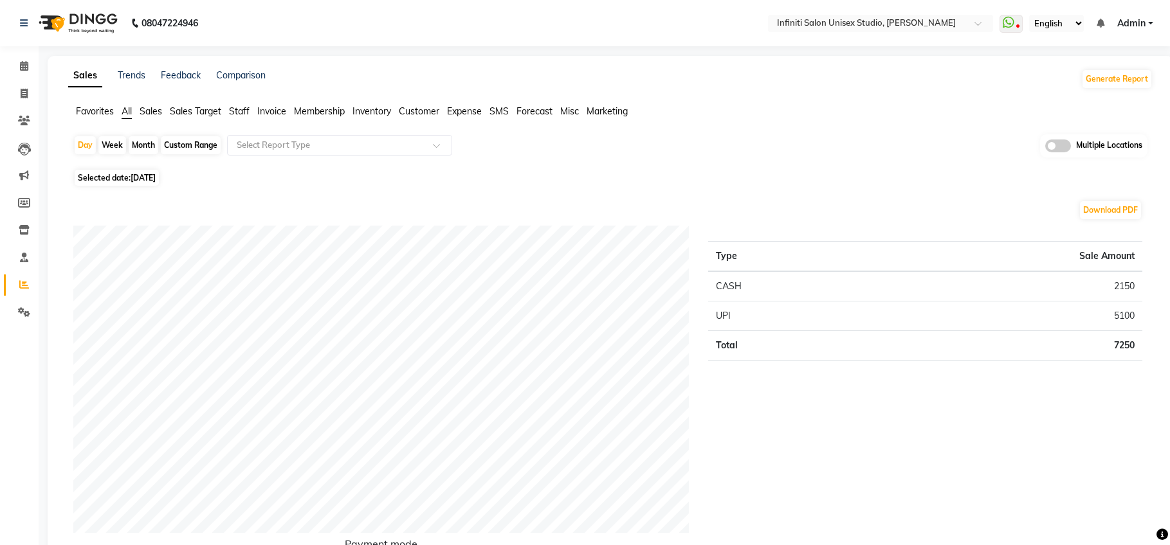
click at [159, 185] on span "Selected date: 09-08-2025" at bounding box center [117, 178] width 84 height 16
select select "8"
select select "2025"
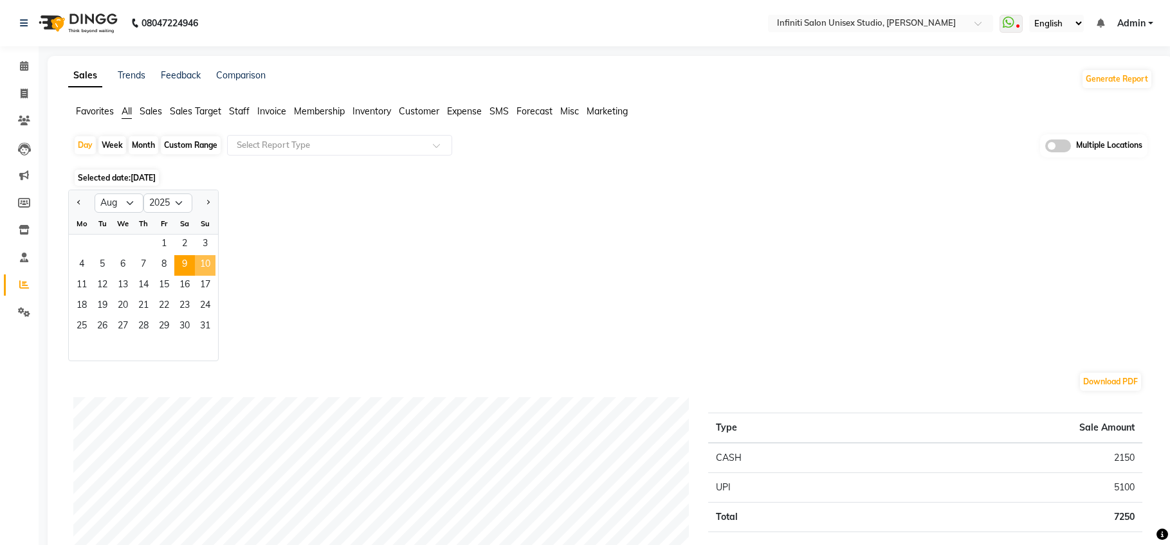
click at [212, 257] on span "10" at bounding box center [205, 265] width 21 height 21
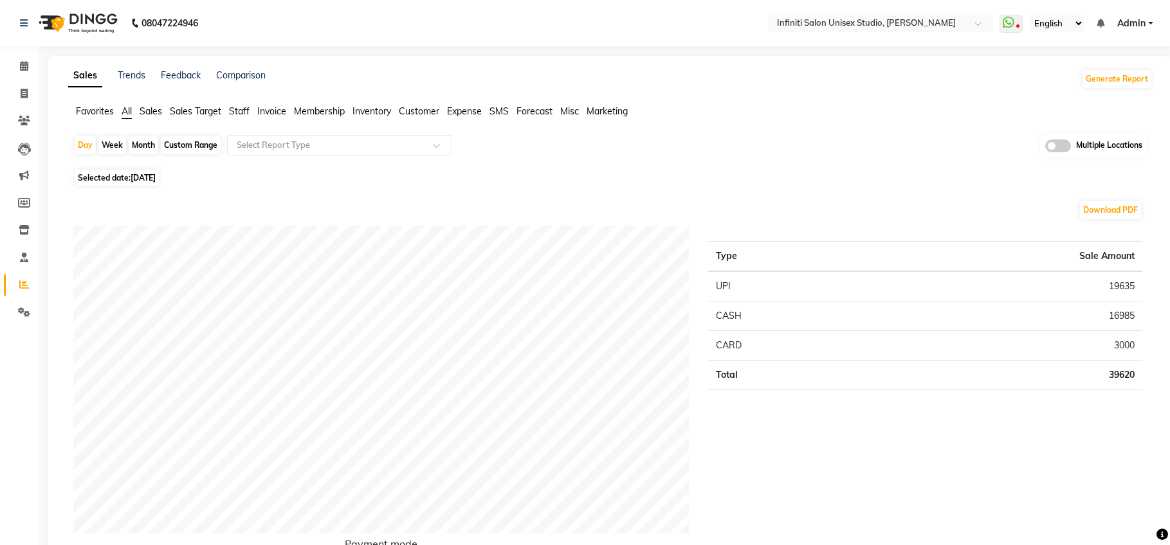
click at [120, 183] on span "Selected date: 10-08-2025" at bounding box center [117, 178] width 84 height 16
select select "8"
select select "2025"
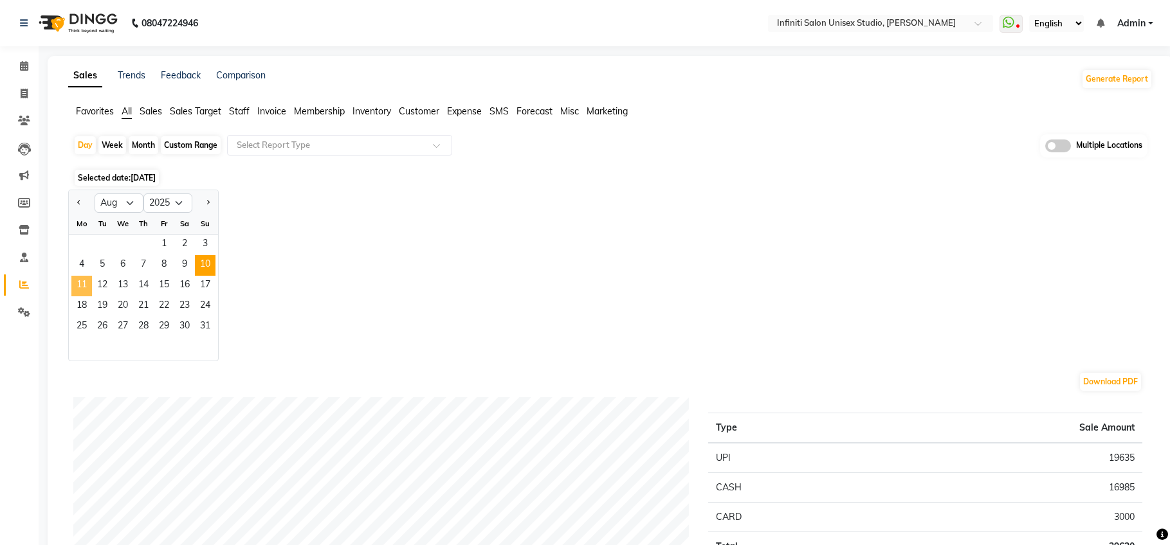
click at [86, 279] on span "11" at bounding box center [81, 286] width 21 height 21
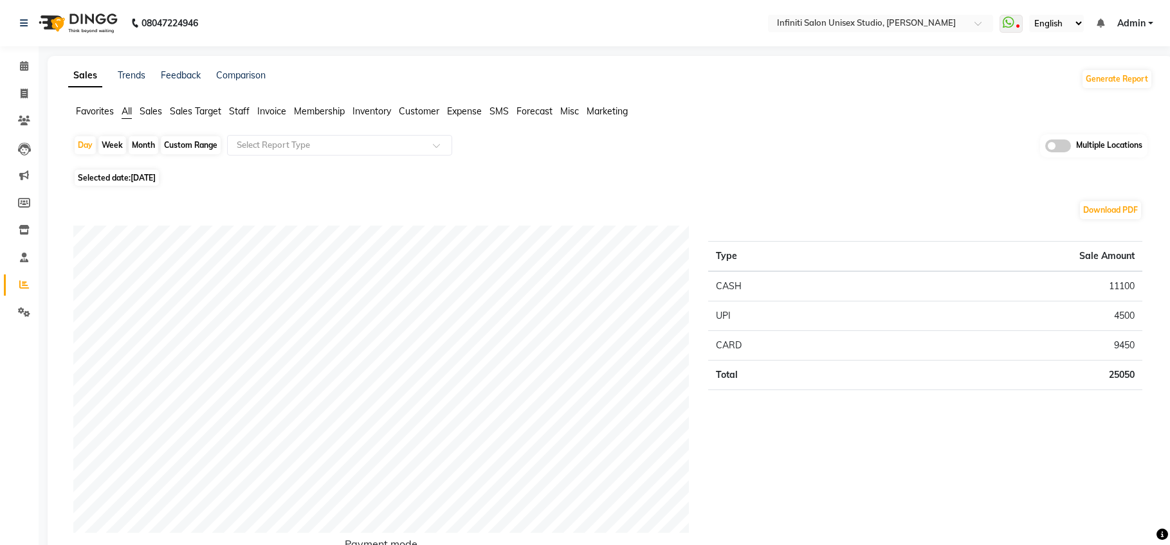
click at [156, 182] on span "11-08-2025" at bounding box center [143, 178] width 25 height 10
select select "8"
select select "2025"
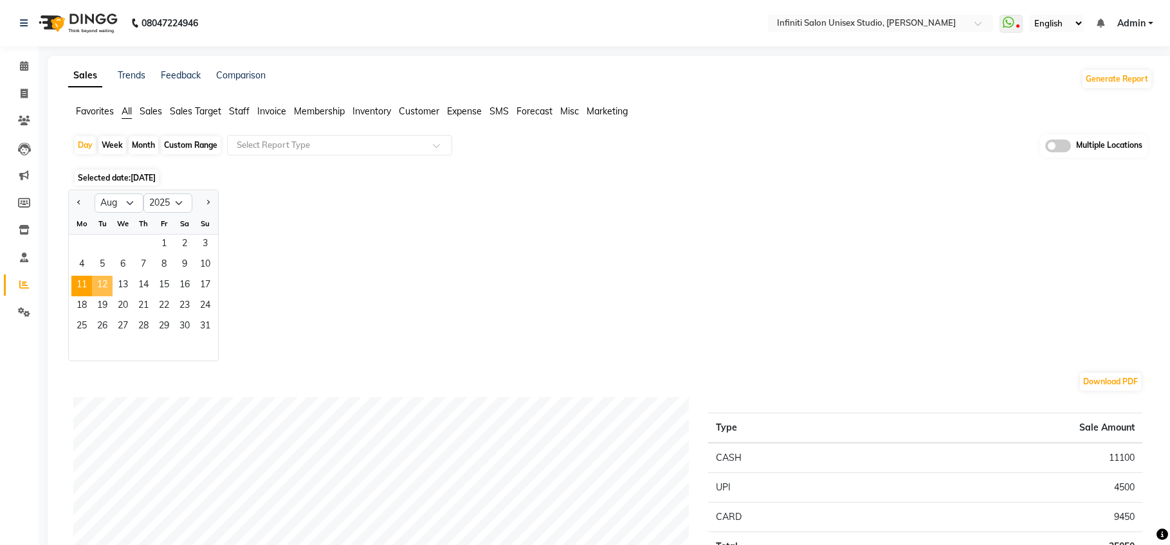
click at [109, 283] on span "12" at bounding box center [102, 286] width 21 height 21
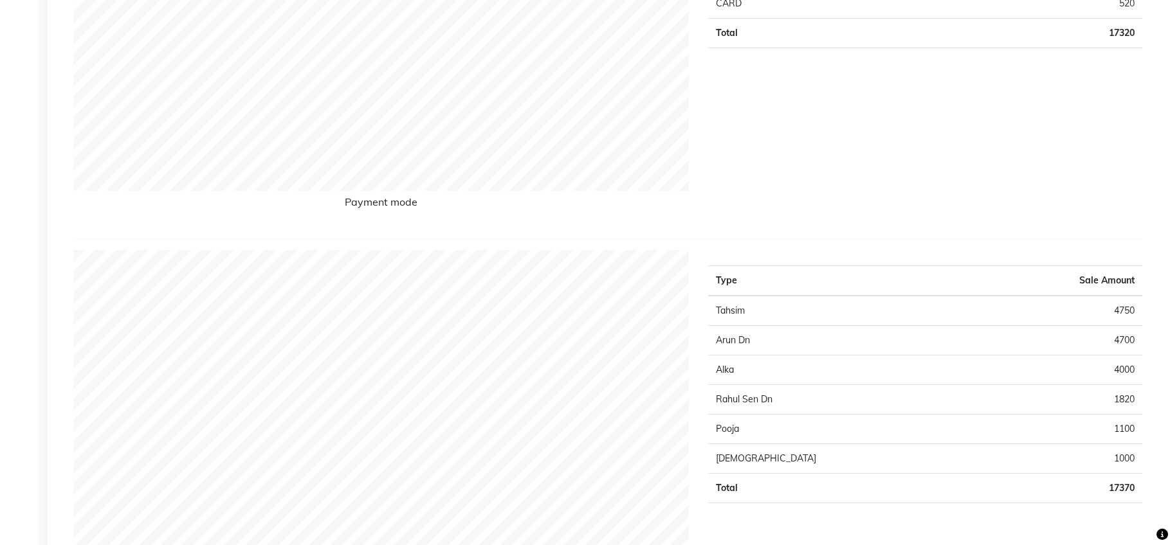
scroll to position [34, 0]
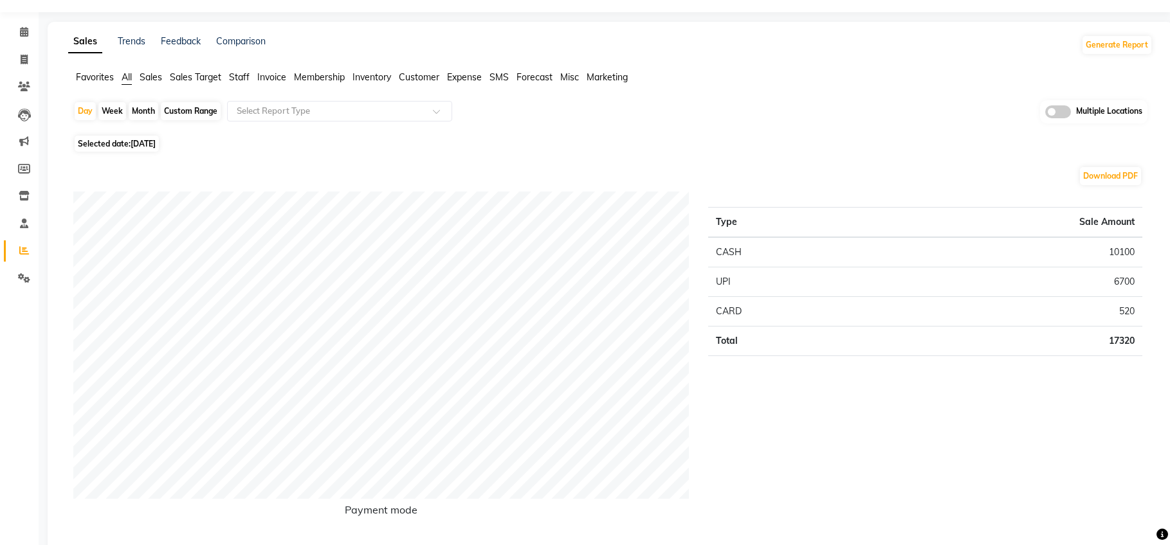
click at [117, 145] on span "Selected date: 12-08-2025" at bounding box center [117, 144] width 84 height 16
select select "8"
select select "2025"
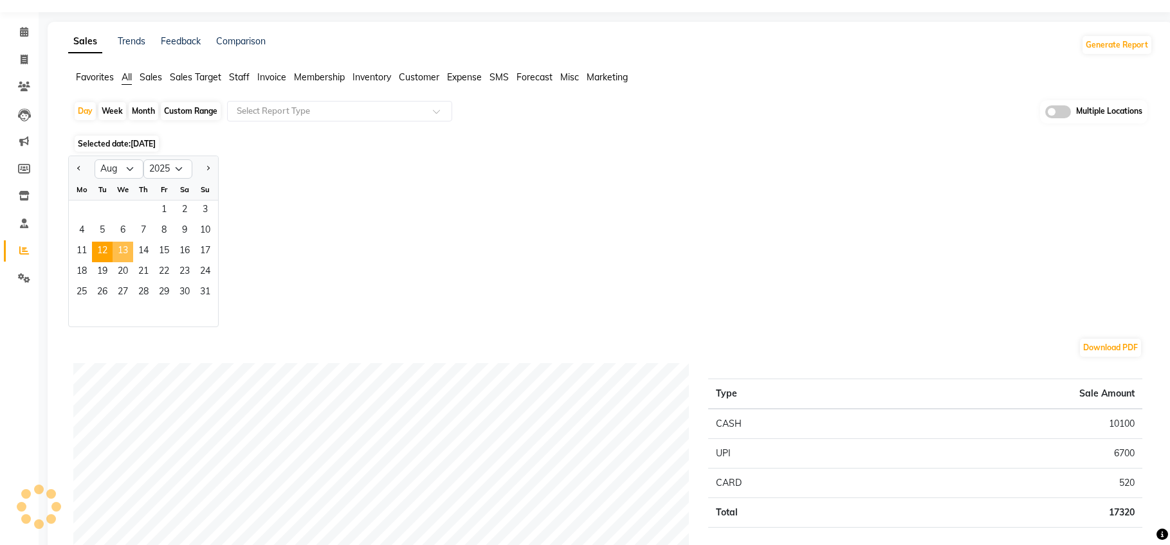
click at [123, 251] on span "13" at bounding box center [123, 252] width 21 height 21
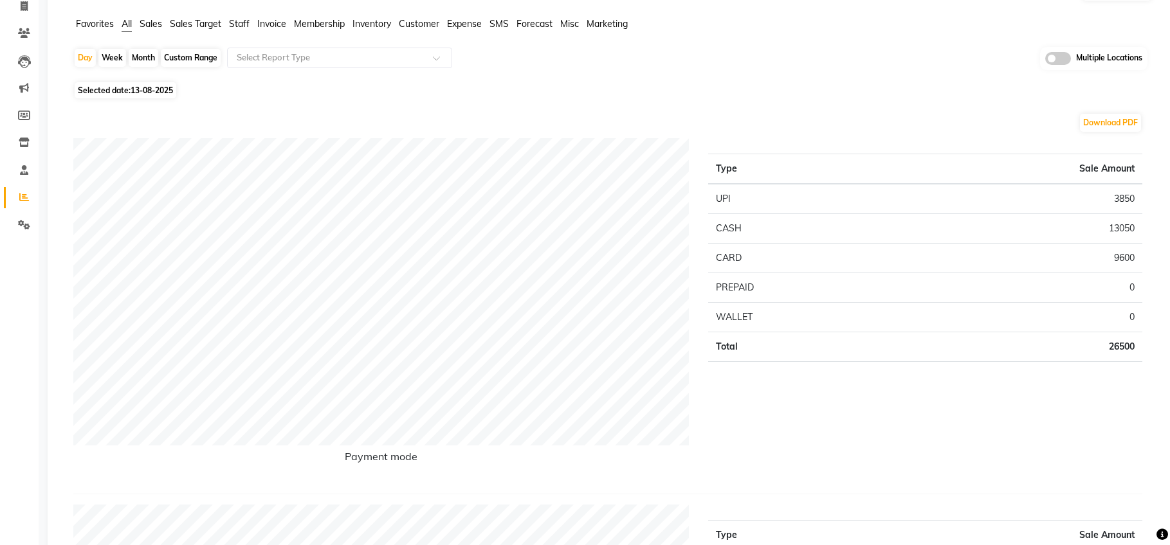
scroll to position [0, 0]
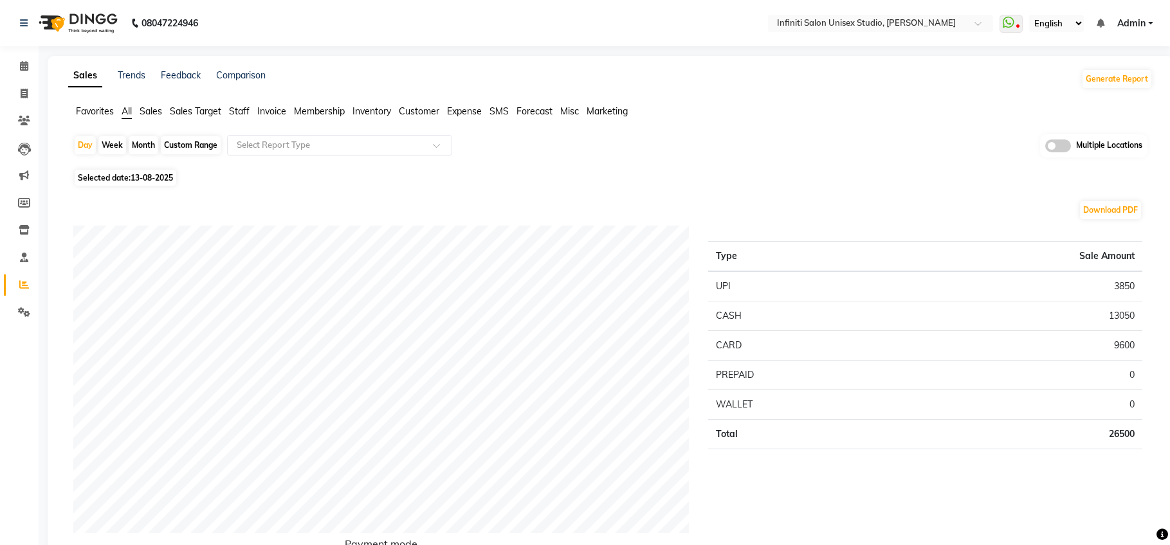
click at [137, 184] on span "Selected date: 13-08-2025" at bounding box center [126, 178] width 102 height 16
select select "8"
select select "2025"
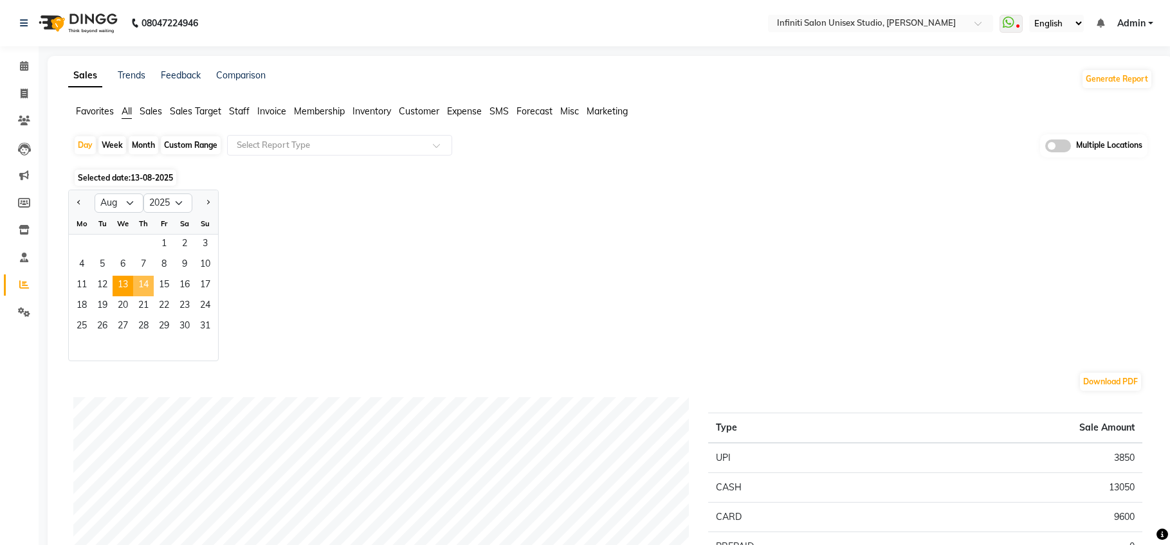
click at [145, 281] on span "14" at bounding box center [143, 286] width 21 height 21
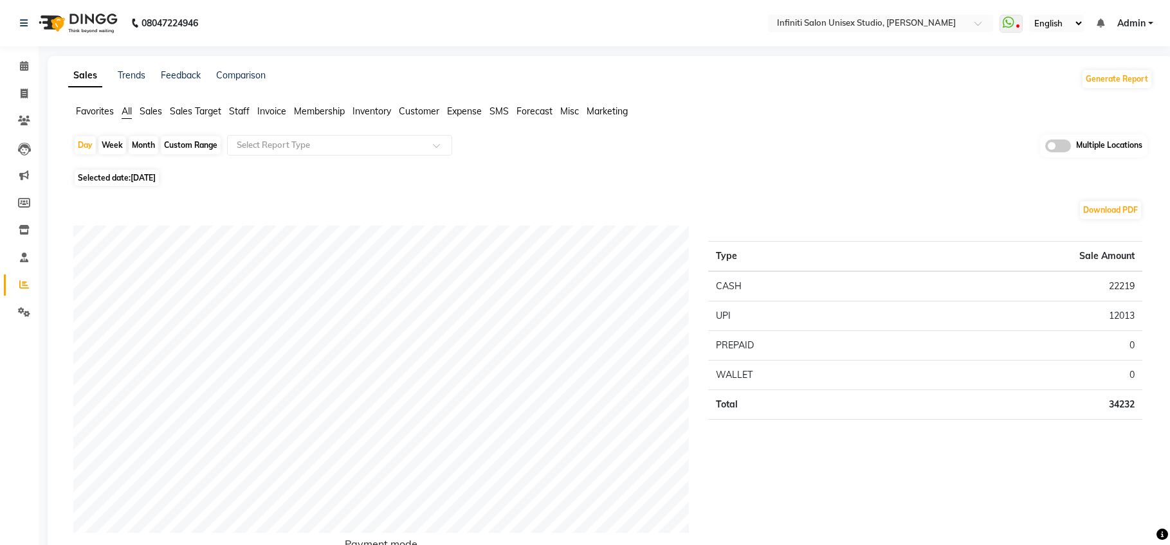
click at [156, 178] on span "14-08-2025" at bounding box center [143, 178] width 25 height 10
select select "8"
select select "2025"
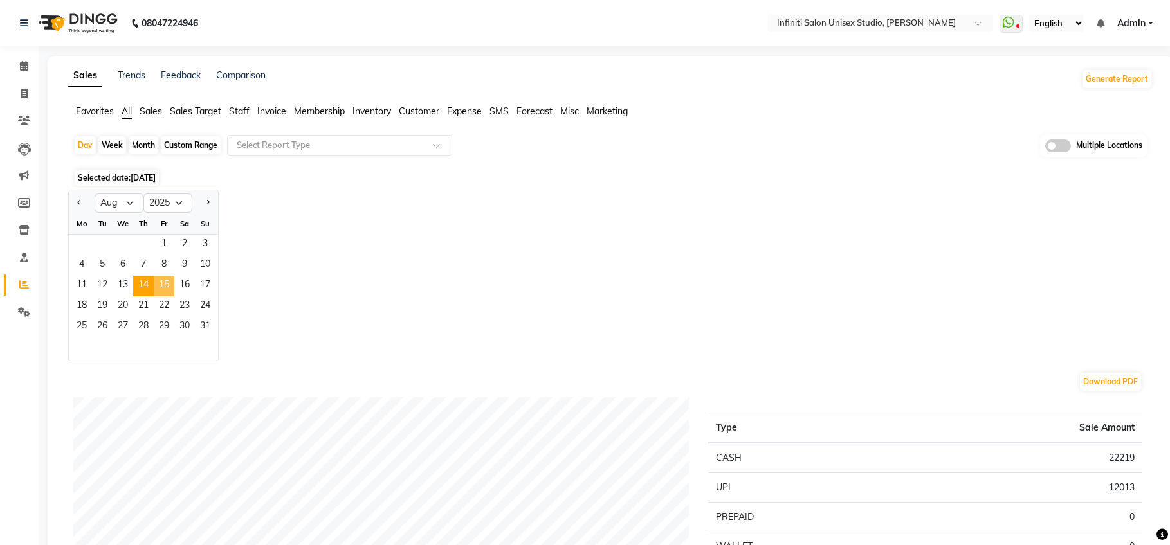
click at [161, 282] on span "15" at bounding box center [164, 286] width 21 height 21
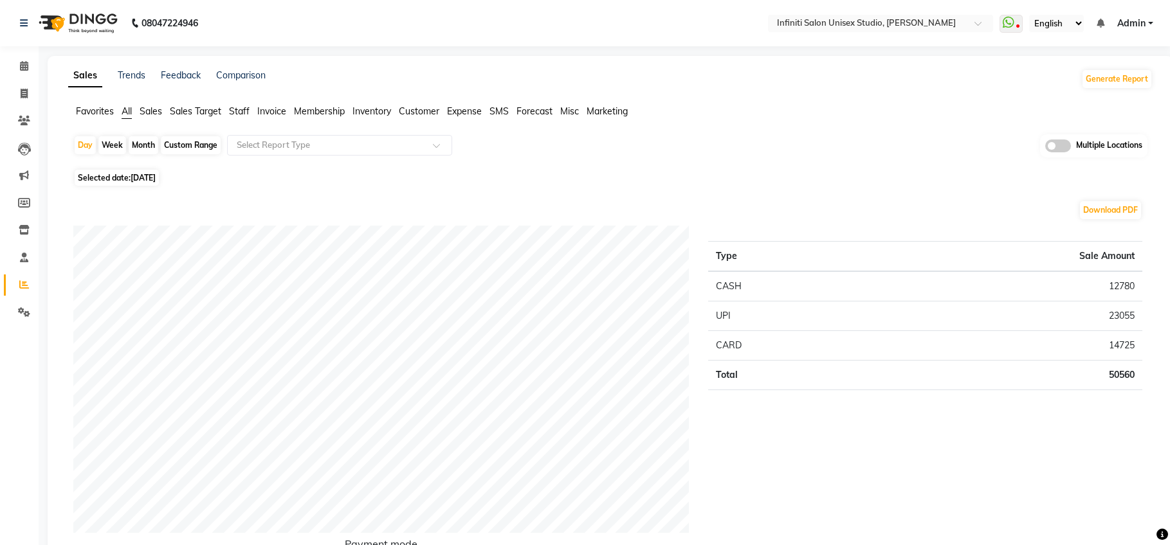
click at [156, 178] on span "15-08-2025" at bounding box center [143, 178] width 25 height 10
select select "8"
select select "2025"
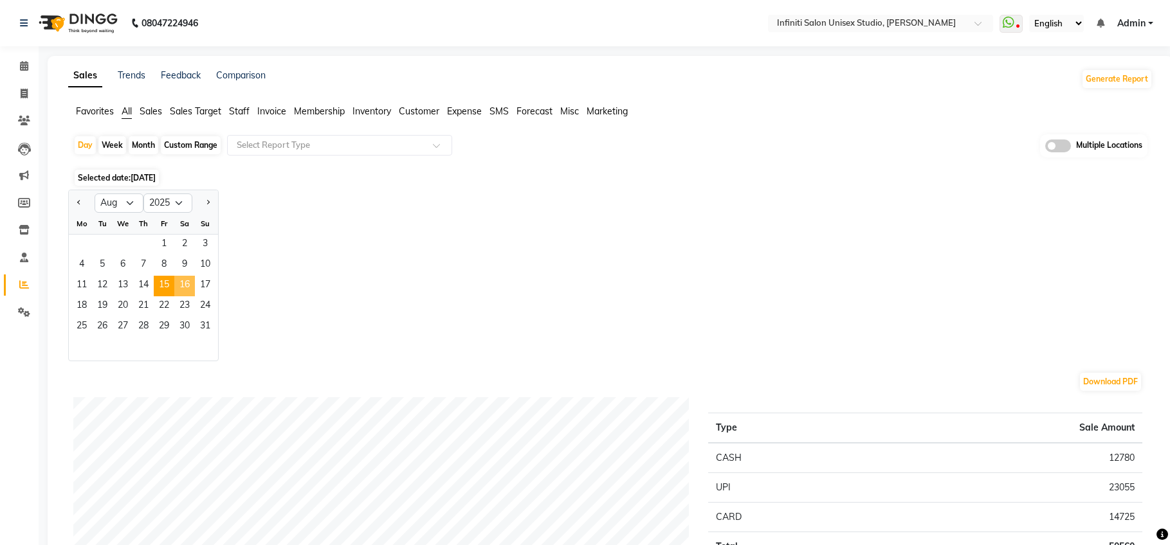
click at [183, 284] on span "16" at bounding box center [184, 286] width 21 height 21
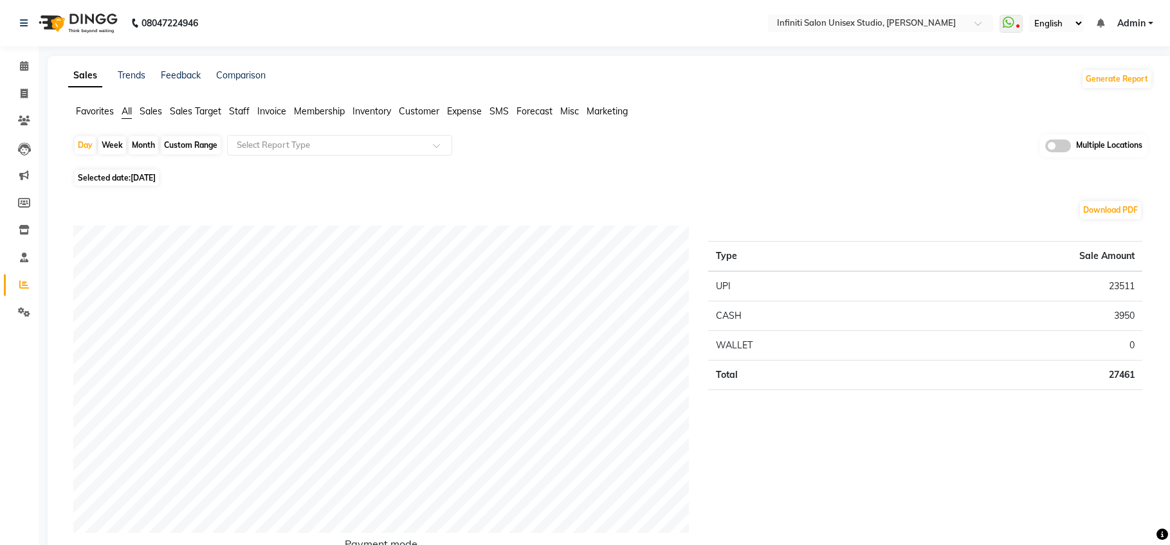
click at [156, 180] on span "16-08-2025" at bounding box center [143, 178] width 25 height 10
select select "8"
select select "2025"
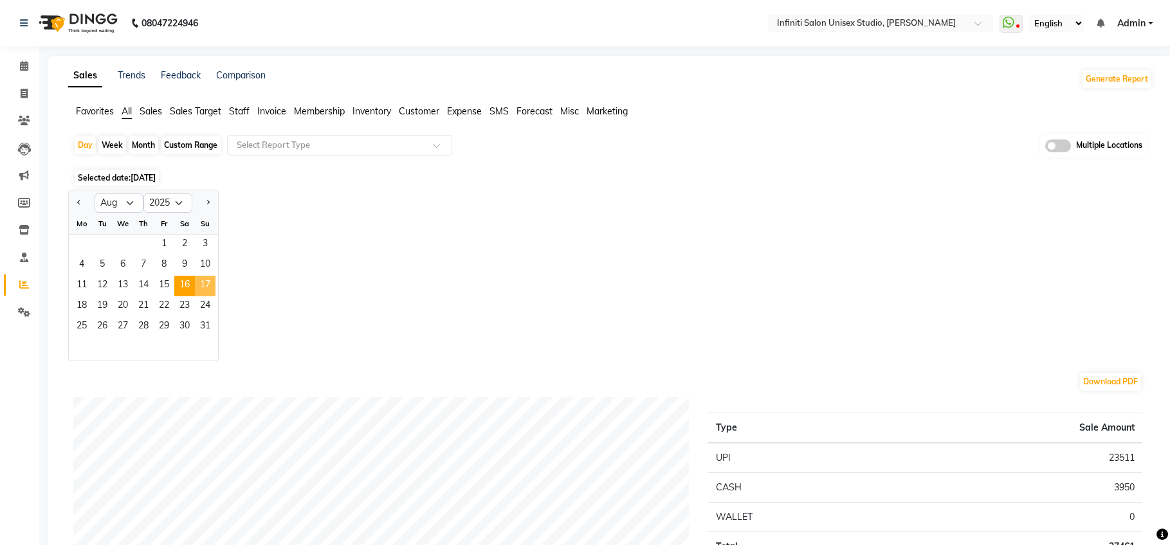
click at [206, 285] on span "17" at bounding box center [205, 286] width 21 height 21
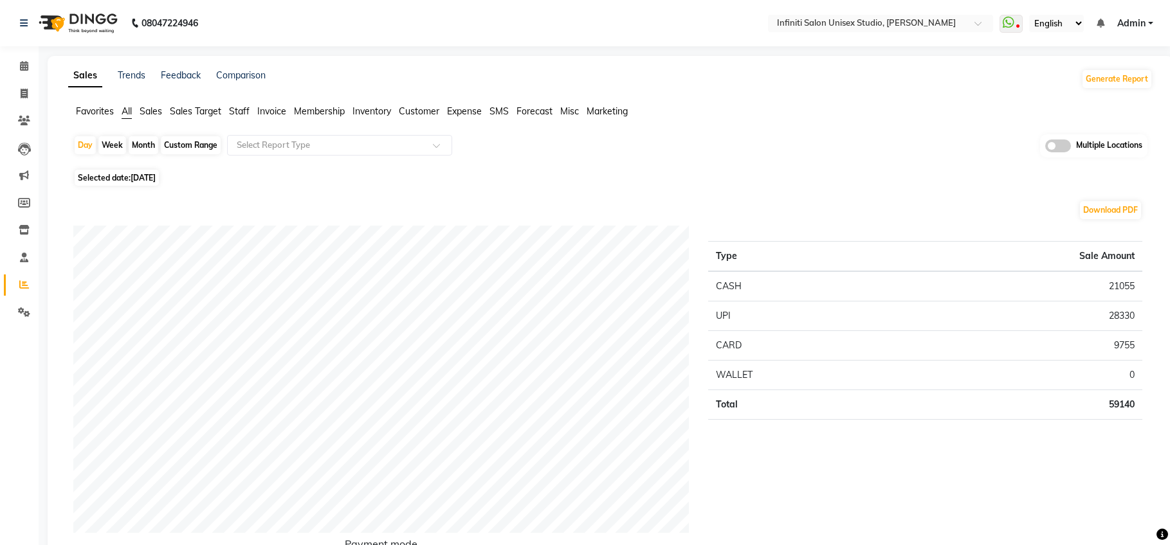
click at [133, 178] on span "17-08-2025" at bounding box center [143, 178] width 25 height 10
select select "8"
select select "2025"
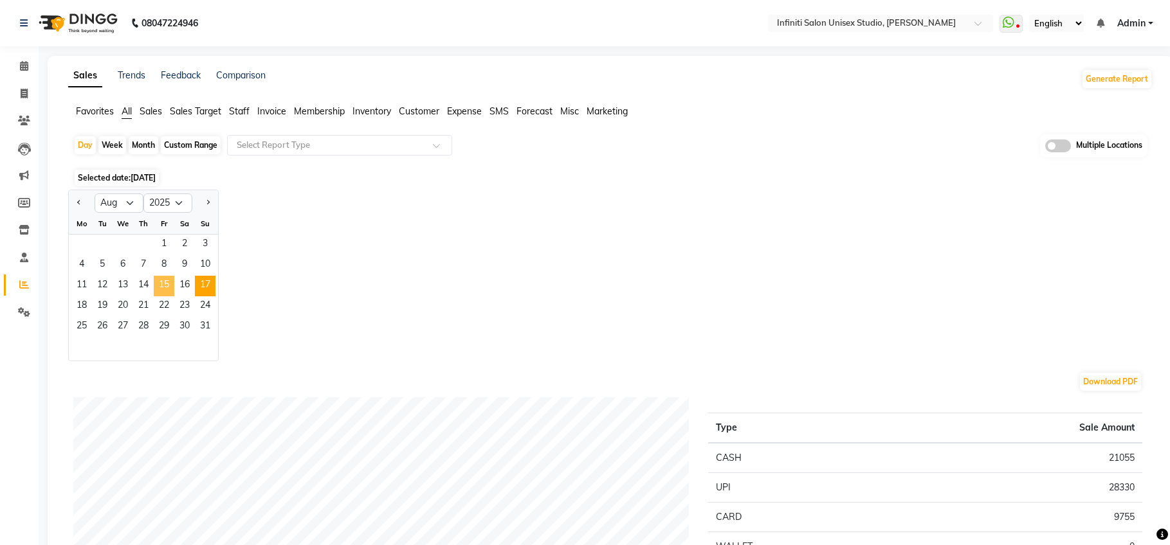
click at [158, 288] on span "15" at bounding box center [164, 286] width 21 height 21
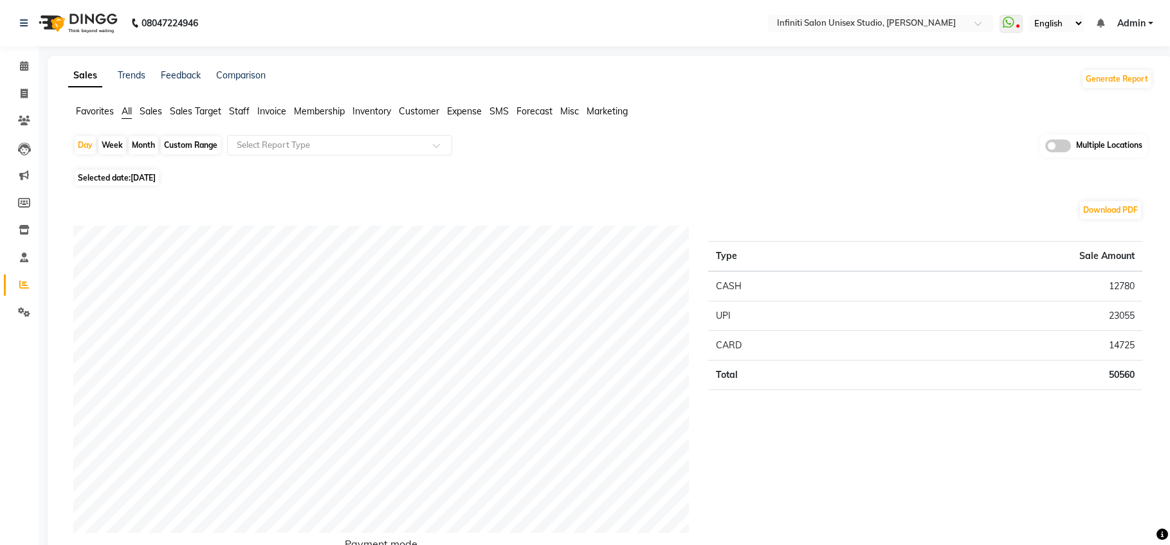
click at [159, 184] on span "Selected date: 15-08-2025" at bounding box center [117, 178] width 84 height 16
select select "8"
select select "2025"
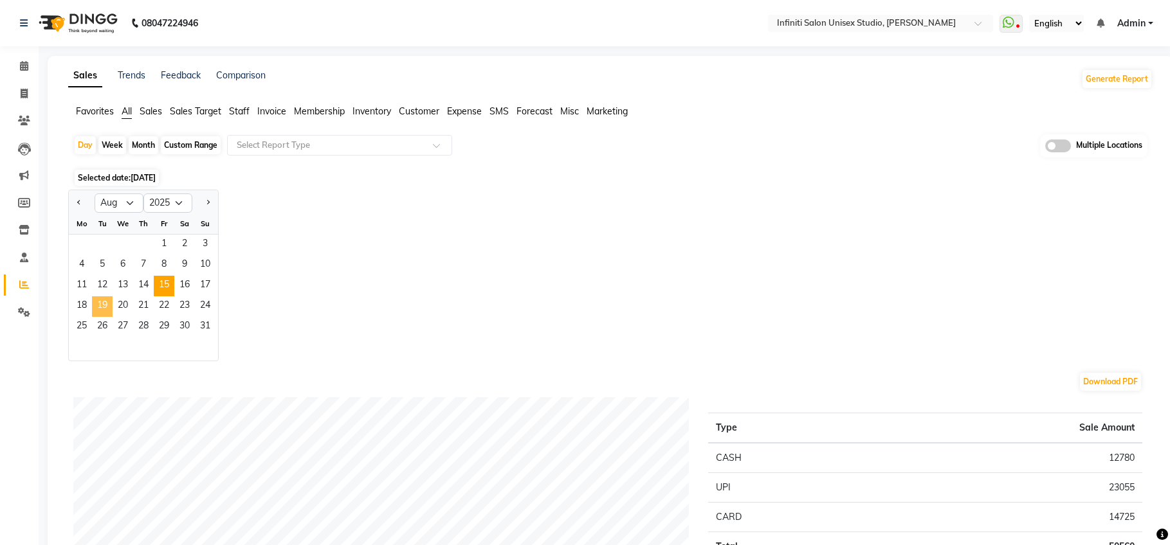
click at [93, 306] on span "19" at bounding box center [102, 307] width 21 height 21
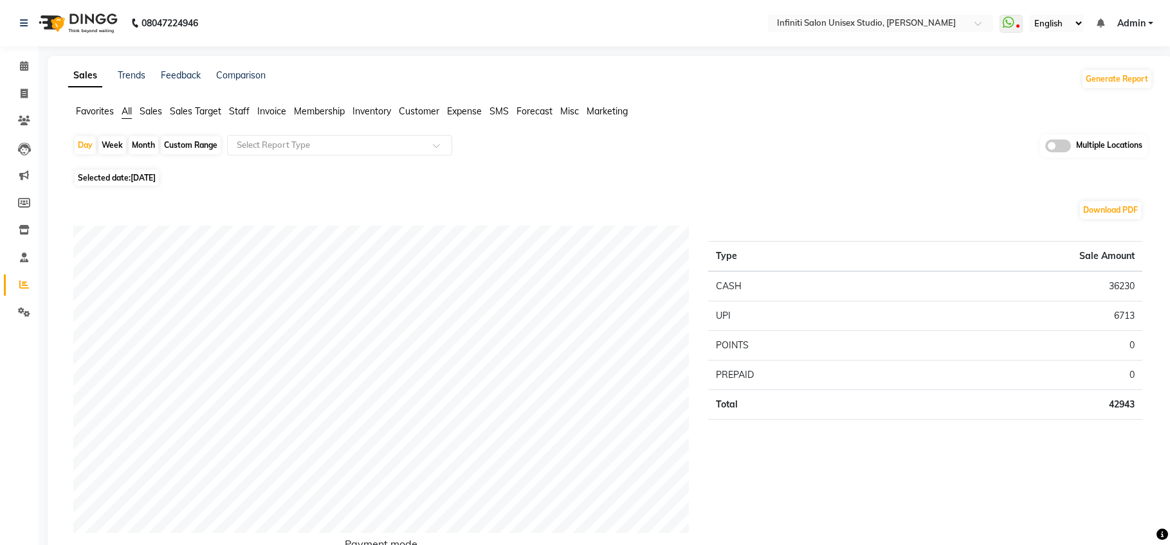
click at [116, 183] on span "Selected date: 19-08-2025" at bounding box center [117, 178] width 84 height 16
select select "8"
select select "2025"
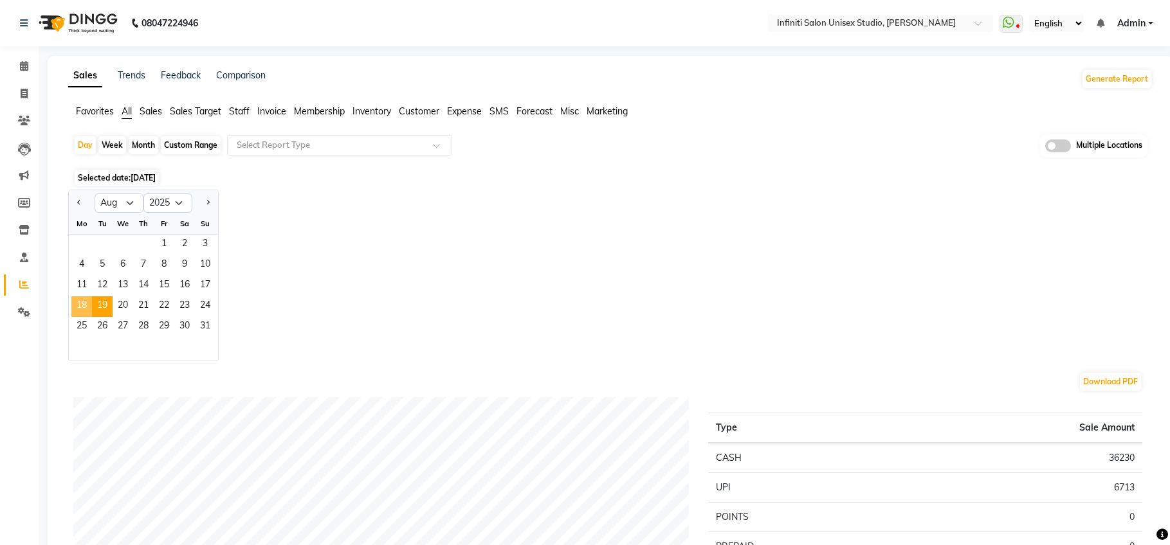
click at [77, 304] on span "18" at bounding box center [81, 307] width 21 height 21
